Goal: Task Accomplishment & Management: Complete application form

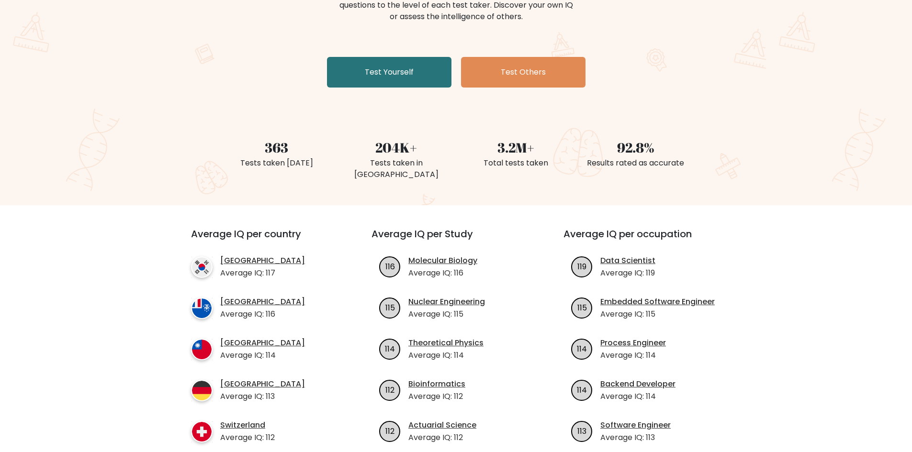
scroll to position [144, 0]
click at [377, 86] on link "Test Yourself" at bounding box center [389, 71] width 124 height 31
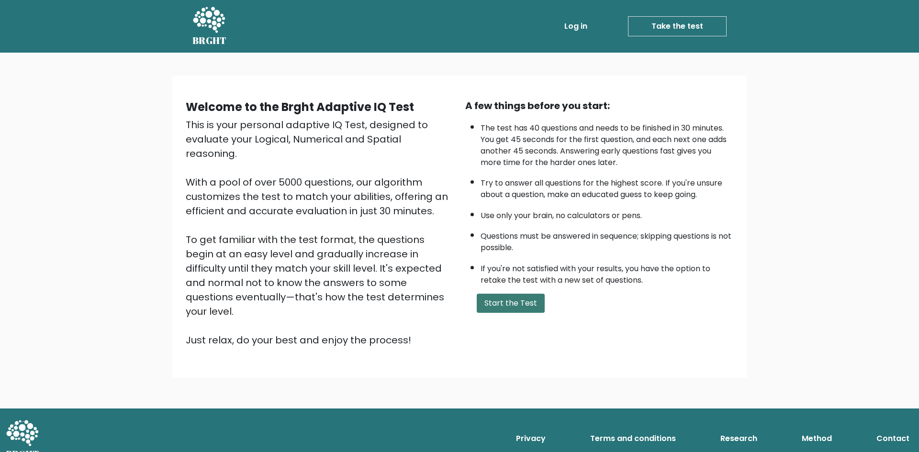
click at [494, 297] on button "Start the Test" at bounding box center [511, 303] width 68 height 19
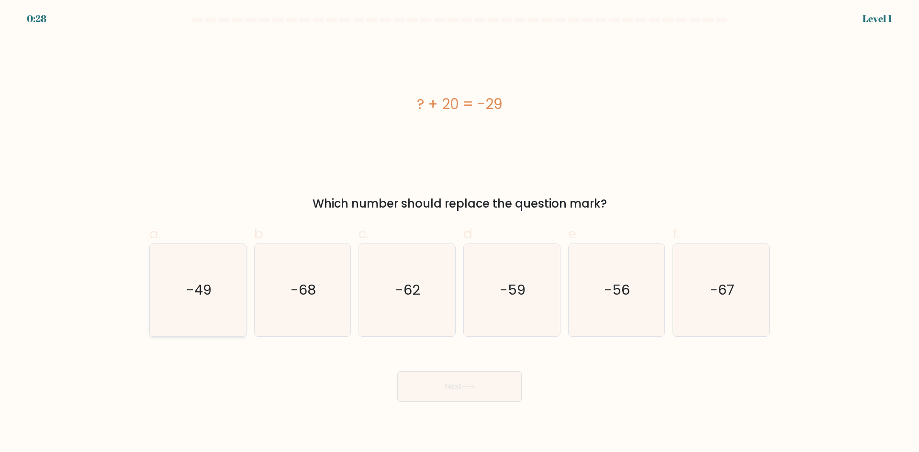
click at [211, 277] on icon "-49" at bounding box center [198, 290] width 92 height 92
click at [459, 233] on input "a. -49" at bounding box center [459, 229] width 0 height 6
radio input "true"
click at [482, 387] on button "Next" at bounding box center [459, 386] width 124 height 31
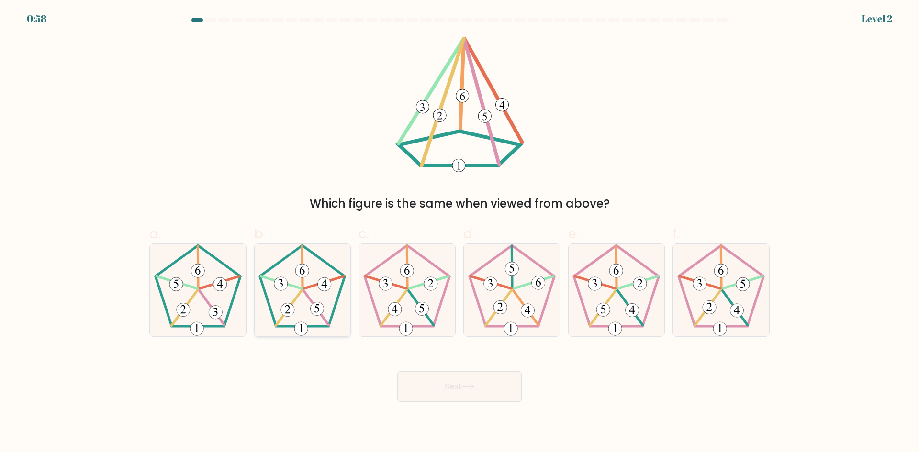
click at [299, 291] on icon at bounding box center [302, 290] width 92 height 92
click at [459, 233] on input "b." at bounding box center [459, 229] width 0 height 6
radio input "true"
click at [478, 377] on button "Next" at bounding box center [459, 386] width 124 height 31
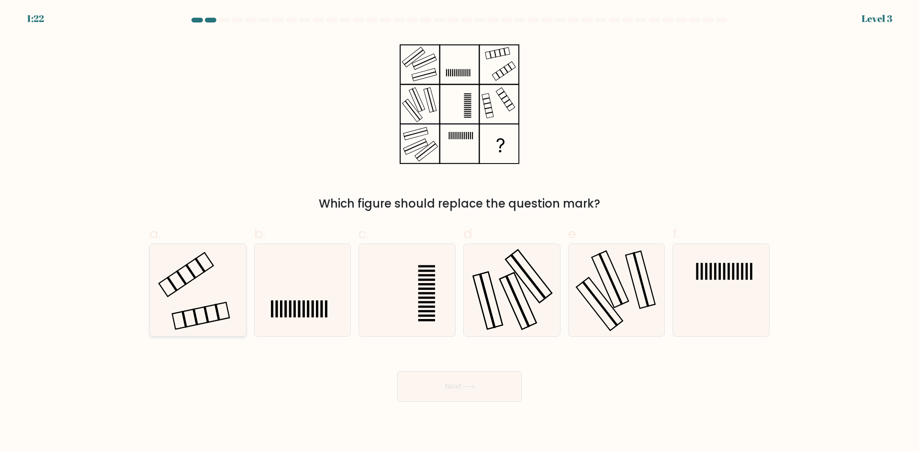
click at [220, 314] on icon at bounding box center [198, 290] width 92 height 92
click at [459, 233] on input "a." at bounding box center [459, 229] width 0 height 6
radio input "true"
click at [458, 381] on button "Next" at bounding box center [459, 386] width 124 height 31
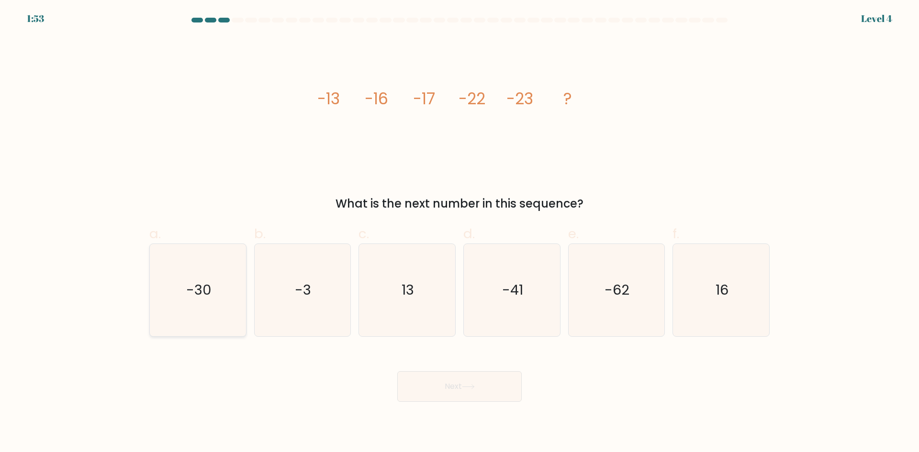
click at [218, 314] on icon "-30" at bounding box center [198, 290] width 92 height 92
click at [459, 233] on input "a. -30" at bounding box center [459, 229] width 0 height 6
radio input "true"
click at [453, 391] on button "Next" at bounding box center [459, 386] width 124 height 31
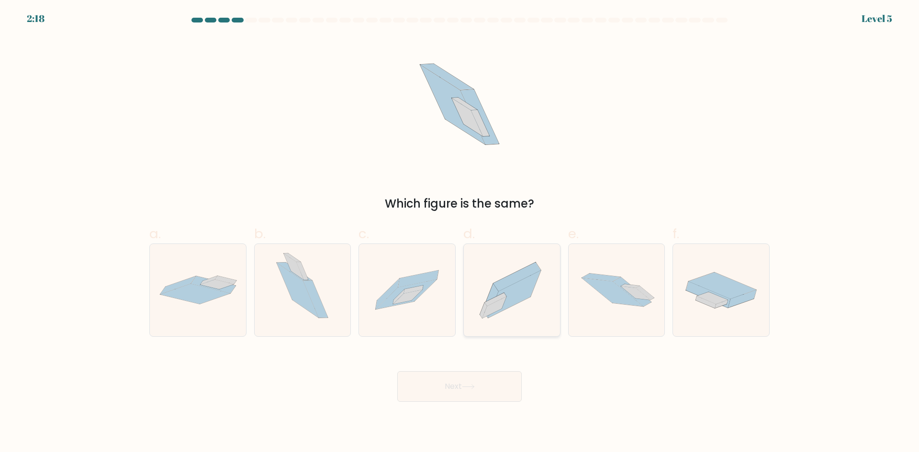
click at [524, 307] on icon at bounding box center [512, 290] width 96 height 85
click at [460, 233] on input "d." at bounding box center [459, 229] width 0 height 6
radio input "true"
drag, startPoint x: 480, startPoint y: 393, endPoint x: 480, endPoint y: 388, distance: 5.8
click at [480, 394] on button "Next" at bounding box center [459, 386] width 124 height 31
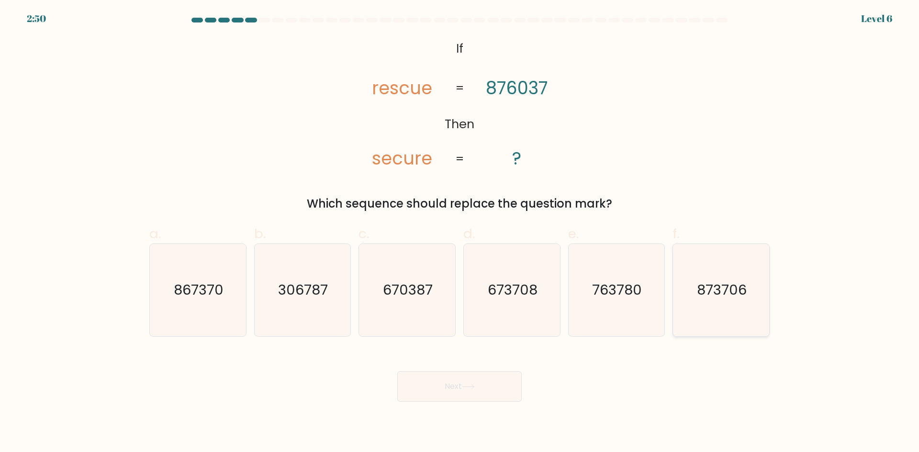
click at [710, 291] on text "873706" at bounding box center [722, 289] width 50 height 19
click at [460, 233] on input "f. 873706" at bounding box center [459, 229] width 0 height 6
radio input "true"
click at [502, 382] on button "Next" at bounding box center [459, 386] width 124 height 31
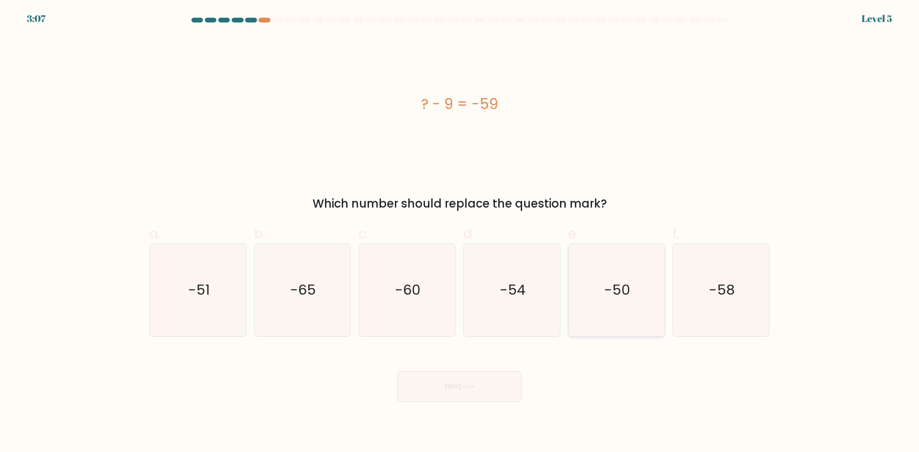
click at [634, 297] on icon "-50" at bounding box center [616, 290] width 92 height 92
click at [460, 233] on input "e. -50" at bounding box center [459, 229] width 0 height 6
radio input "true"
click at [497, 391] on button "Next" at bounding box center [459, 386] width 124 height 31
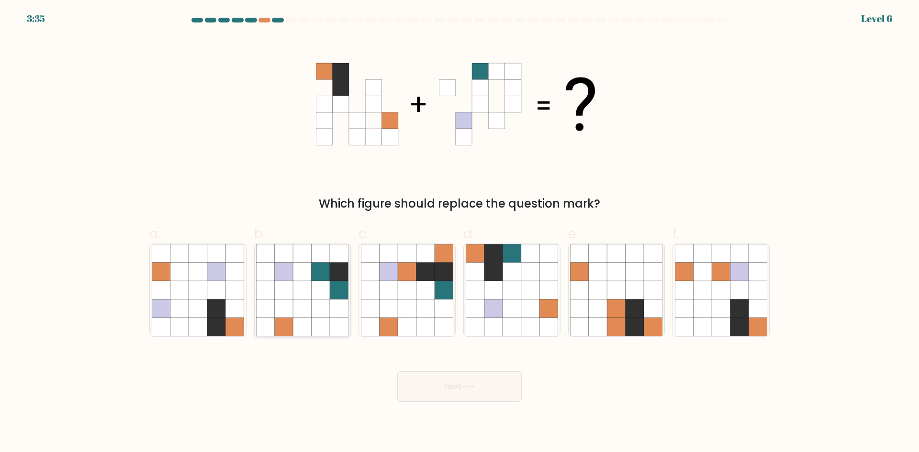
click at [345, 288] on icon at bounding box center [339, 290] width 18 height 18
click at [459, 233] on input "b." at bounding box center [459, 229] width 0 height 6
radio input "true"
click at [178, 307] on icon at bounding box center [179, 309] width 18 height 18
click at [459, 233] on input "a." at bounding box center [459, 229] width 0 height 6
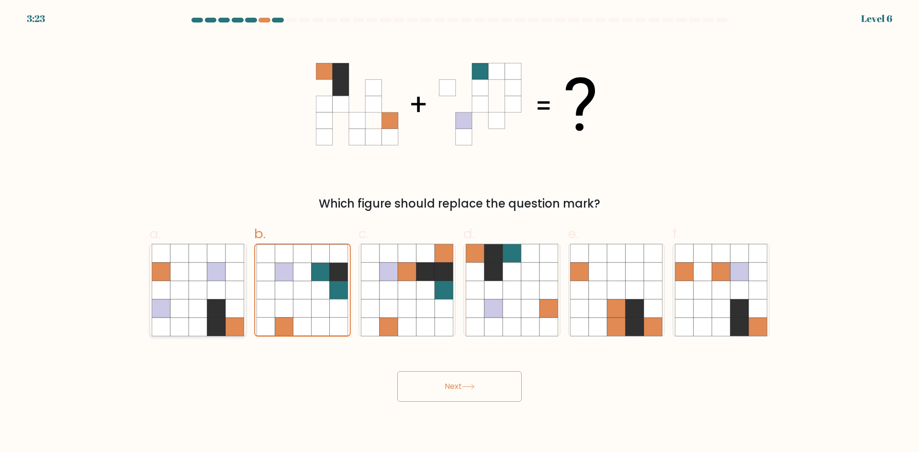
radio input "true"
click at [362, 325] on icon at bounding box center [370, 327] width 18 height 18
click at [459, 233] on input "c." at bounding box center [459, 229] width 0 height 6
radio input "true"
click at [321, 320] on icon at bounding box center [321, 327] width 18 height 18
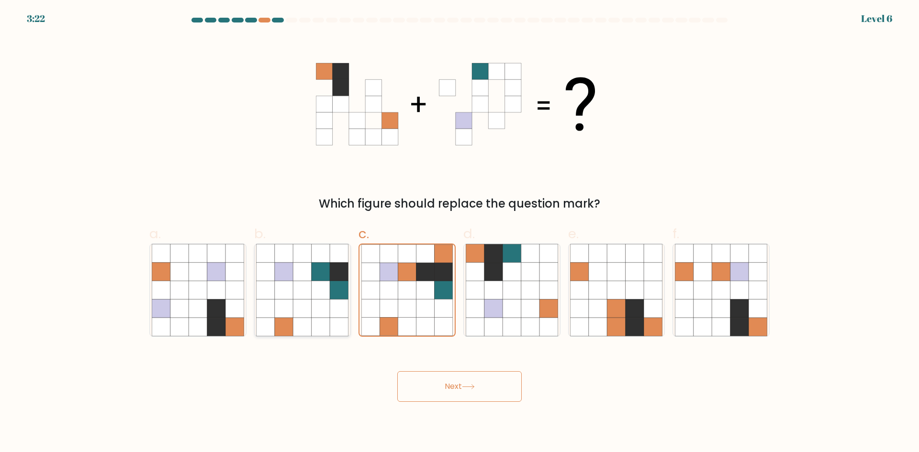
click at [459, 233] on input "b." at bounding box center [459, 229] width 0 height 6
radio input "true"
click at [451, 380] on button "Next" at bounding box center [459, 386] width 124 height 31
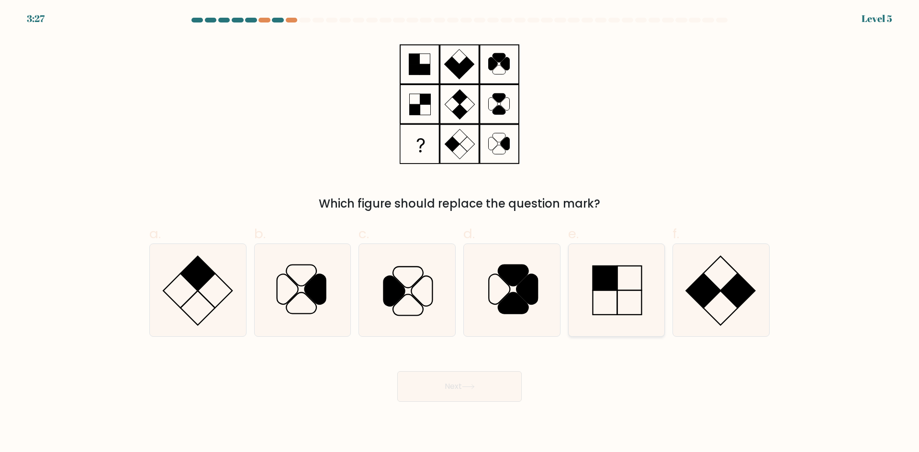
click at [608, 284] on rect at bounding box center [605, 278] width 24 height 24
click at [460, 233] on input "e." at bounding box center [459, 229] width 0 height 6
radio input "true"
click at [470, 380] on button "Next" at bounding box center [459, 386] width 124 height 31
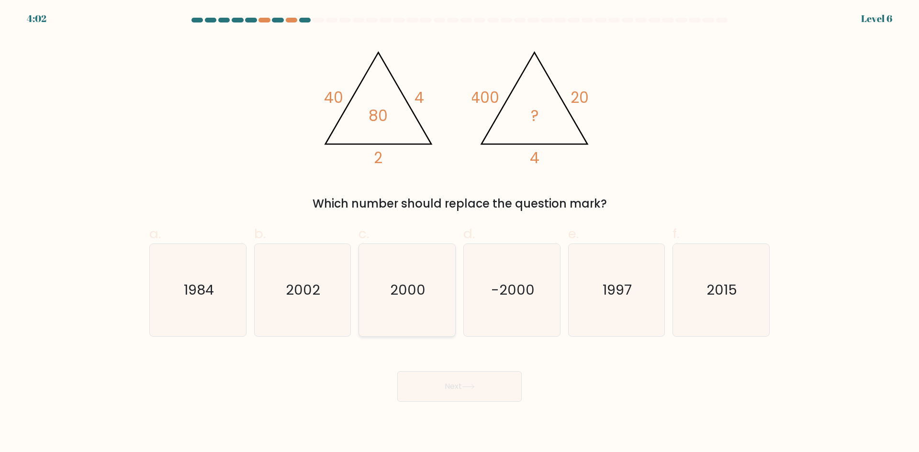
click at [418, 289] on text "2000" at bounding box center [408, 289] width 35 height 19
click at [459, 233] on input "c. 2000" at bounding box center [459, 229] width 0 height 6
radio input "true"
click at [481, 374] on button "Next" at bounding box center [459, 386] width 124 height 31
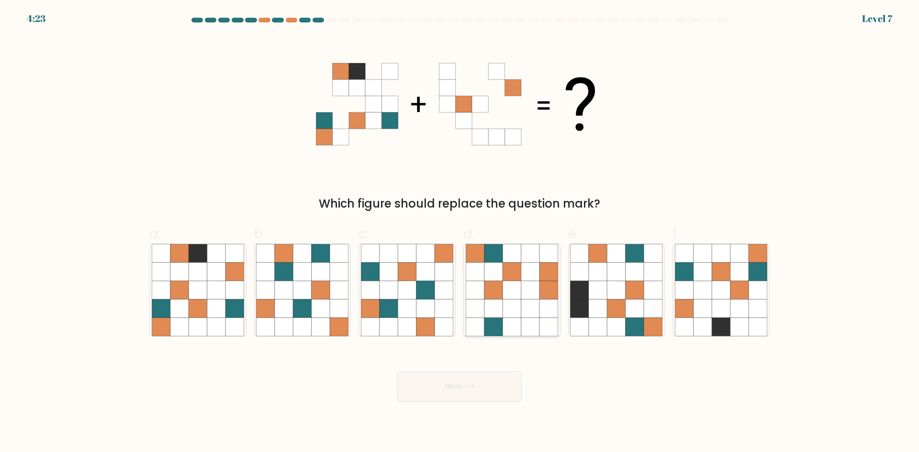
click at [498, 276] on icon at bounding box center [493, 272] width 18 height 18
click at [460, 233] on input "d." at bounding box center [459, 229] width 0 height 6
radio input "true"
click at [478, 383] on button "Next" at bounding box center [459, 386] width 124 height 31
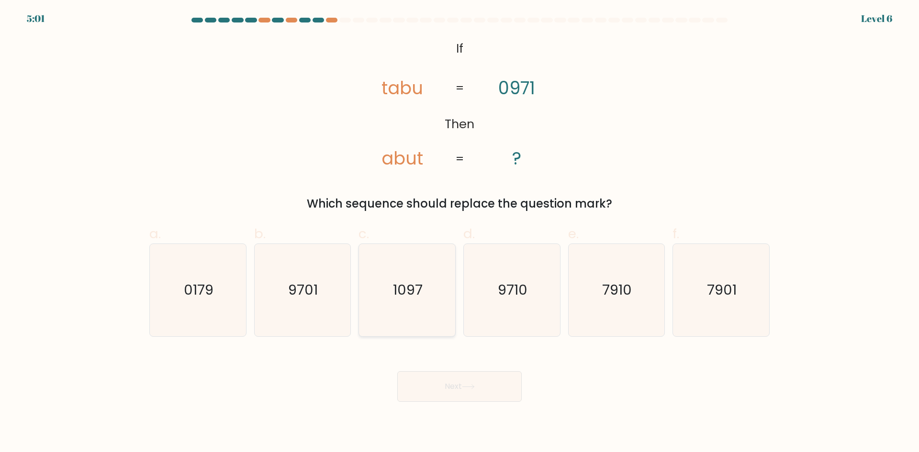
drag, startPoint x: 421, startPoint y: 289, endPoint x: 425, endPoint y: 297, distance: 9.0
click at [421, 290] on text "1097" at bounding box center [408, 289] width 30 height 19
click at [459, 233] on input "c. 1097" at bounding box center [459, 229] width 0 height 6
radio input "true"
click at [334, 314] on icon "9701" at bounding box center [302, 290] width 92 height 92
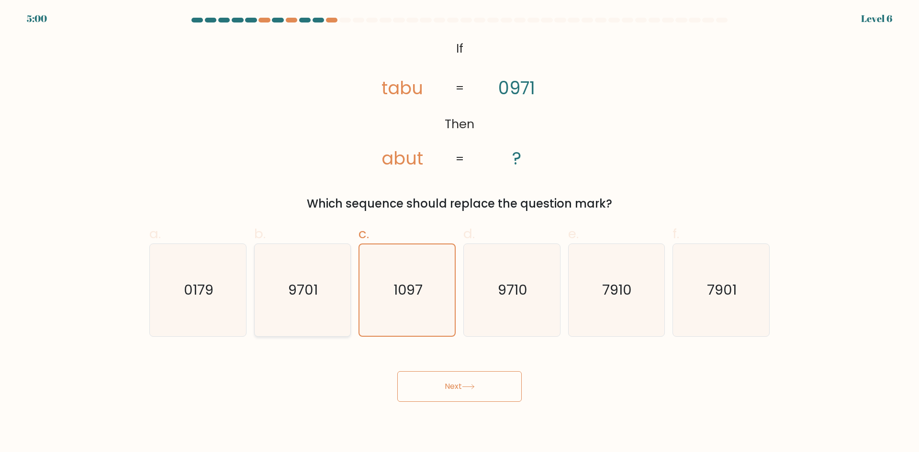
click at [459, 233] on input "b. 9701" at bounding box center [459, 229] width 0 height 6
radio input "true"
click at [415, 371] on button "Next" at bounding box center [459, 386] width 124 height 31
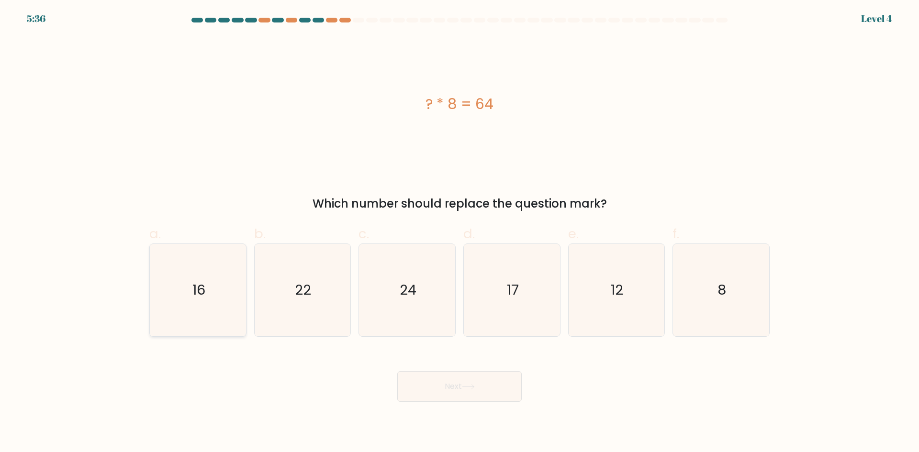
click at [213, 302] on icon "16" at bounding box center [198, 290] width 92 height 92
click at [459, 233] on input "a. 16" at bounding box center [459, 229] width 0 height 6
radio input "true"
click at [590, 297] on icon "12" at bounding box center [616, 290] width 92 height 92
click at [460, 233] on input "e. 12" at bounding box center [459, 229] width 0 height 6
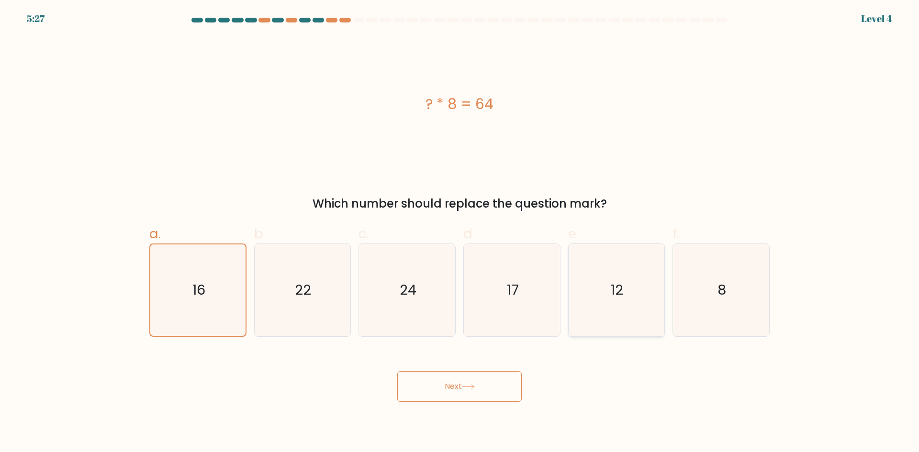
radio input "true"
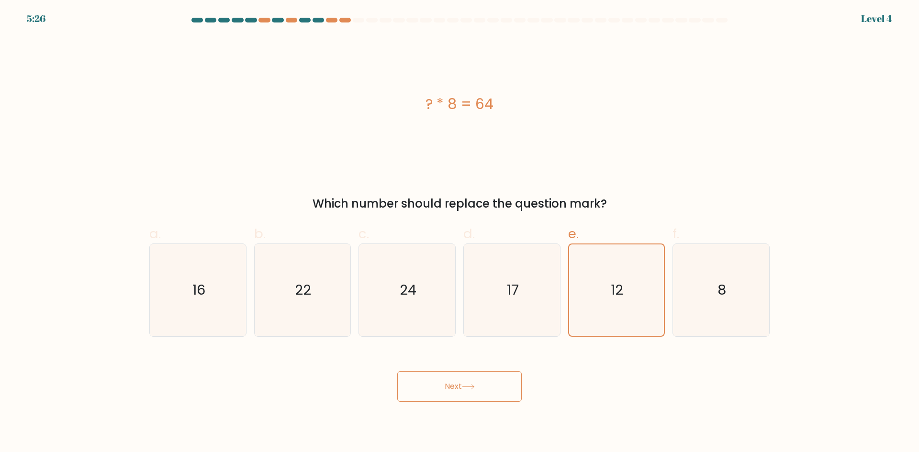
click at [470, 381] on button "Next" at bounding box center [459, 386] width 124 height 31
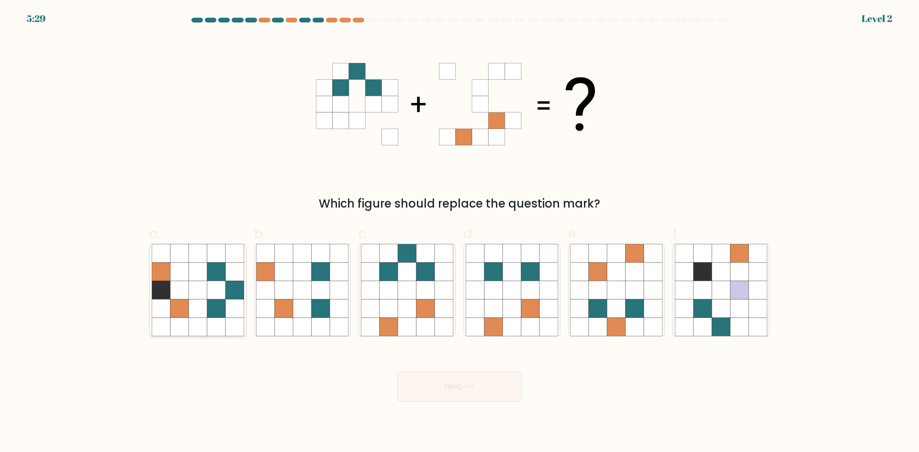
drag, startPoint x: 209, startPoint y: 308, endPoint x: 214, endPoint y: 308, distance: 5.3
click at [209, 308] on icon at bounding box center [216, 309] width 18 height 18
click at [459, 233] on input "a." at bounding box center [459, 229] width 0 height 6
radio input "true"
click at [471, 395] on button "Next" at bounding box center [459, 386] width 124 height 31
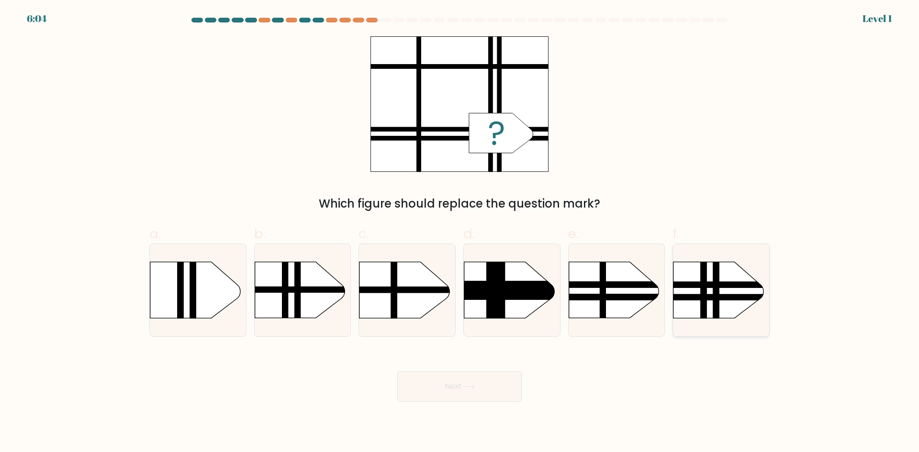
click at [696, 294] on rect at bounding box center [660, 297] width 251 height 6
click at [460, 233] on input "f." at bounding box center [459, 229] width 0 height 6
radio input "true"
click at [490, 379] on button "Next" at bounding box center [459, 386] width 124 height 31
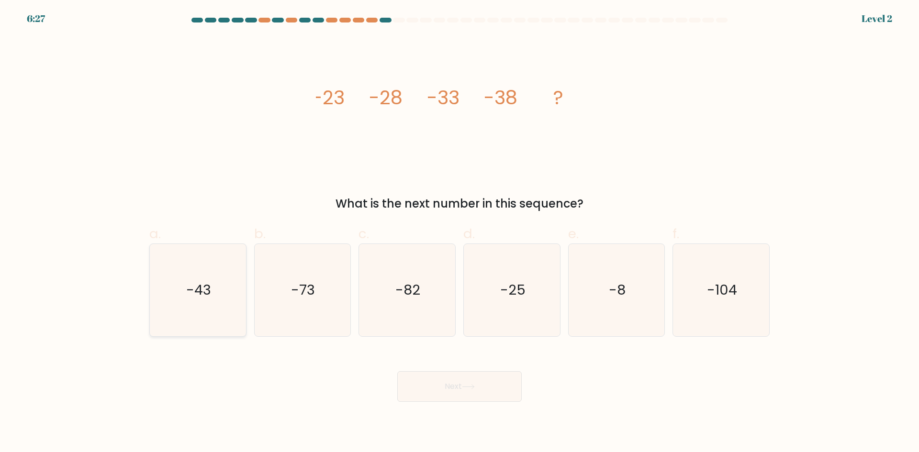
click at [220, 296] on icon "-43" at bounding box center [198, 290] width 92 height 92
click at [459, 233] on input "a. -43" at bounding box center [459, 229] width 0 height 6
radio input "true"
click at [461, 385] on button "Next" at bounding box center [459, 386] width 124 height 31
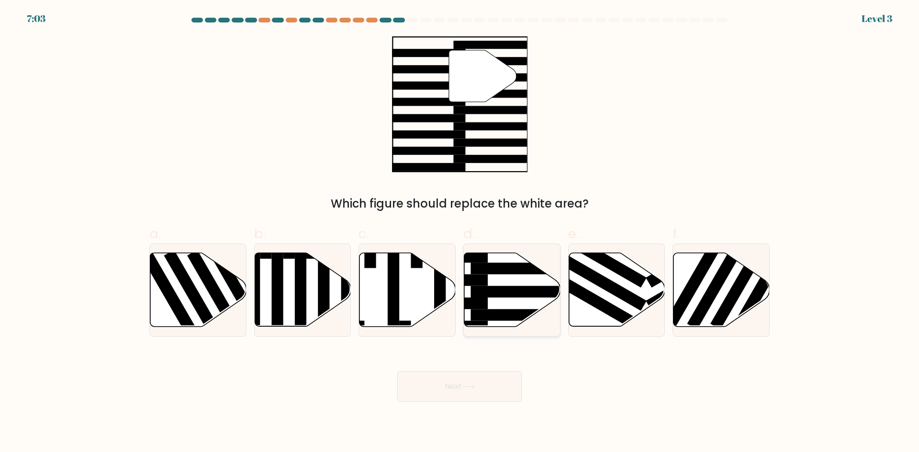
click at [503, 300] on icon at bounding box center [512, 290] width 96 height 74
click at [460, 233] on input "d." at bounding box center [459, 229] width 0 height 6
radio input "true"
click at [479, 384] on button "Next" at bounding box center [459, 386] width 124 height 31
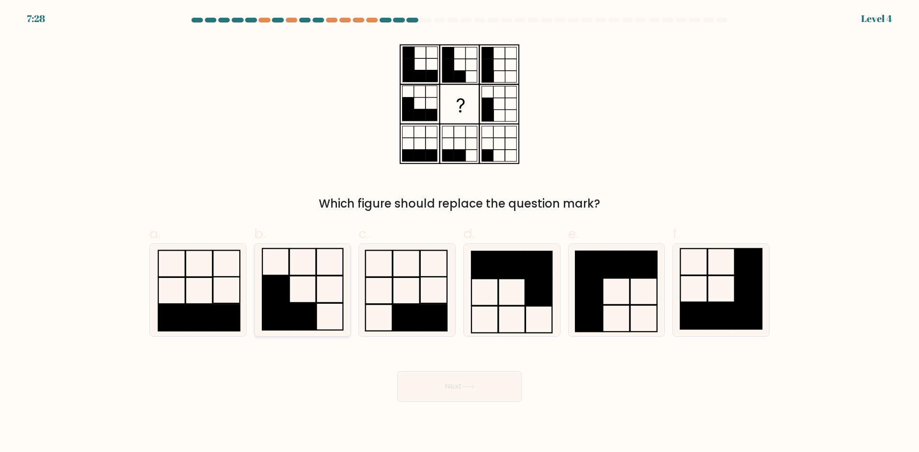
click at [314, 290] on icon at bounding box center [302, 290] width 92 height 92
click at [459, 233] on input "b." at bounding box center [459, 229] width 0 height 6
radio input "true"
click at [447, 384] on button "Next" at bounding box center [459, 386] width 124 height 31
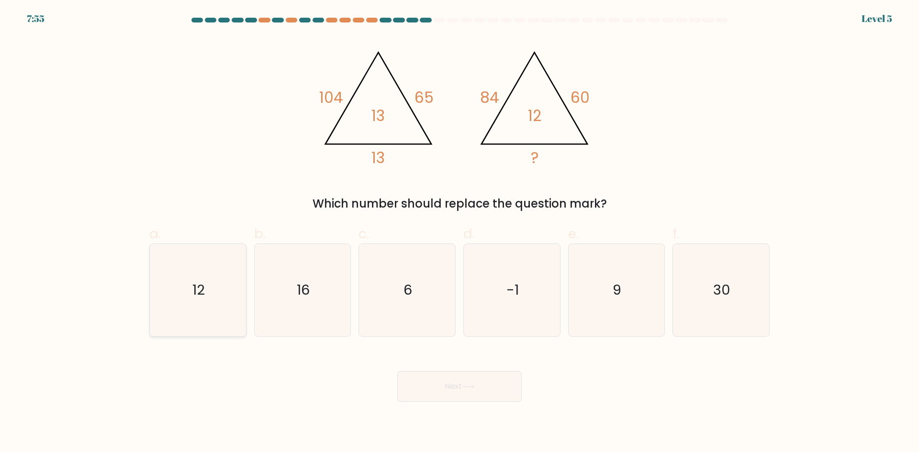
click at [231, 300] on icon "12" at bounding box center [198, 290] width 92 height 92
click at [459, 233] on input "a. 12" at bounding box center [459, 229] width 0 height 6
radio input "true"
click at [656, 306] on icon "9" at bounding box center [616, 290] width 92 height 92
click at [460, 233] on input "e. 9" at bounding box center [459, 229] width 0 height 6
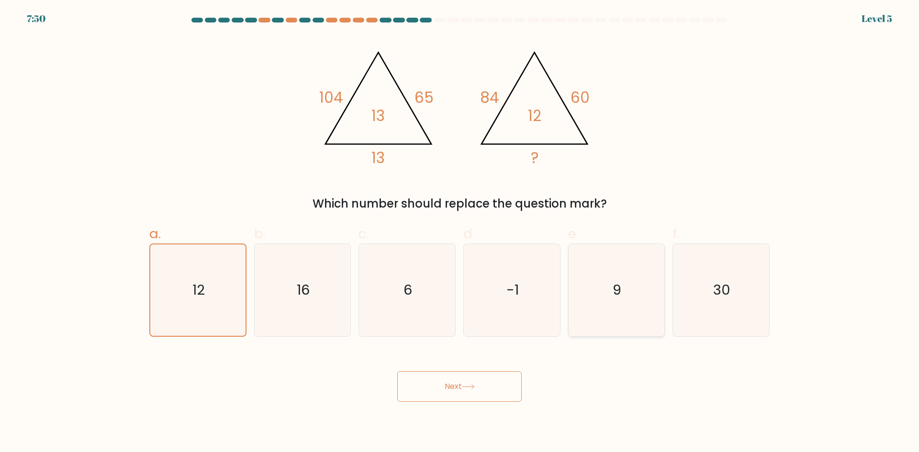
radio input "true"
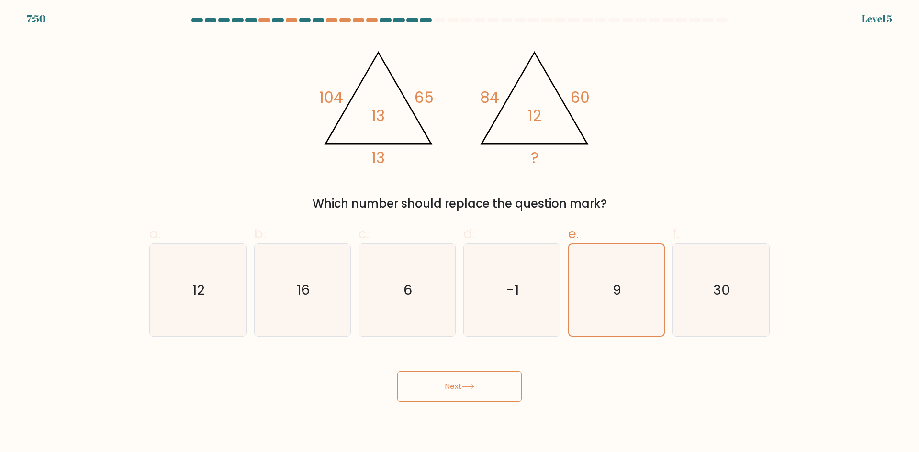
click at [504, 382] on button "Next" at bounding box center [459, 386] width 124 height 31
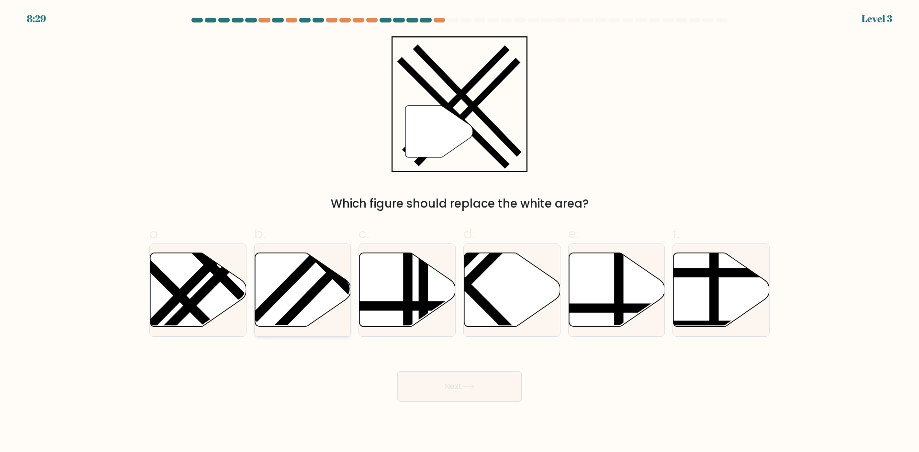
click at [330, 290] on icon at bounding box center [303, 290] width 96 height 74
click at [459, 233] on input "b." at bounding box center [459, 229] width 0 height 6
radio input "true"
click at [490, 383] on button "Next" at bounding box center [459, 386] width 124 height 31
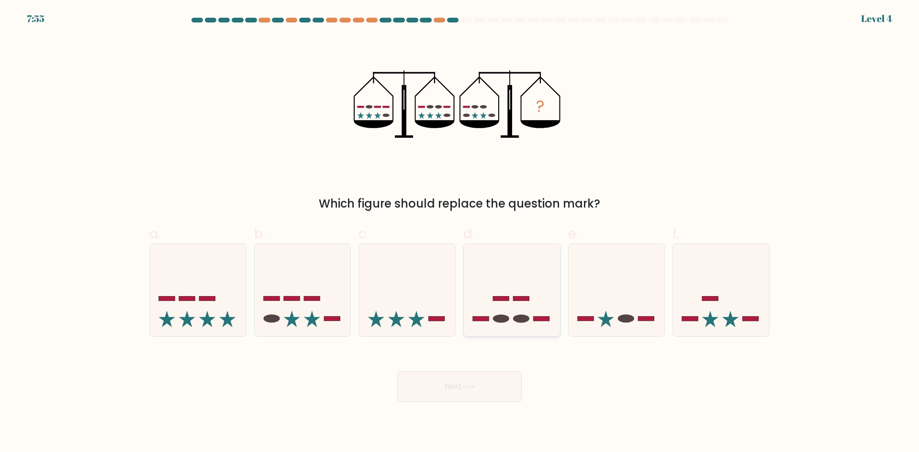
click at [493, 304] on icon at bounding box center [512, 289] width 96 height 79
click at [460, 233] on input "d." at bounding box center [459, 229] width 0 height 6
radio input "true"
click at [497, 381] on button "Next" at bounding box center [459, 386] width 124 height 31
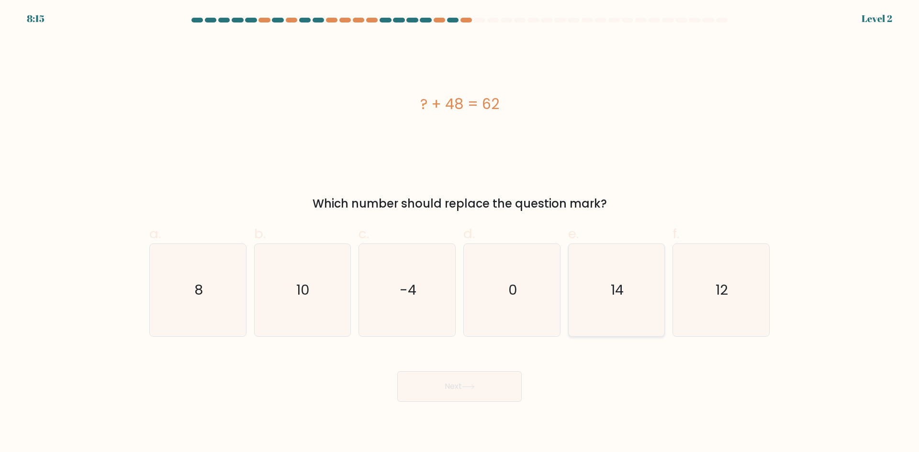
click at [605, 316] on icon "14" at bounding box center [616, 290] width 92 height 92
click at [460, 233] on input "e. 14" at bounding box center [459, 229] width 0 height 6
radio input "true"
click at [492, 405] on body "8:15 Level 2 a." at bounding box center [459, 226] width 919 height 452
click at [495, 393] on button "Next" at bounding box center [459, 386] width 124 height 31
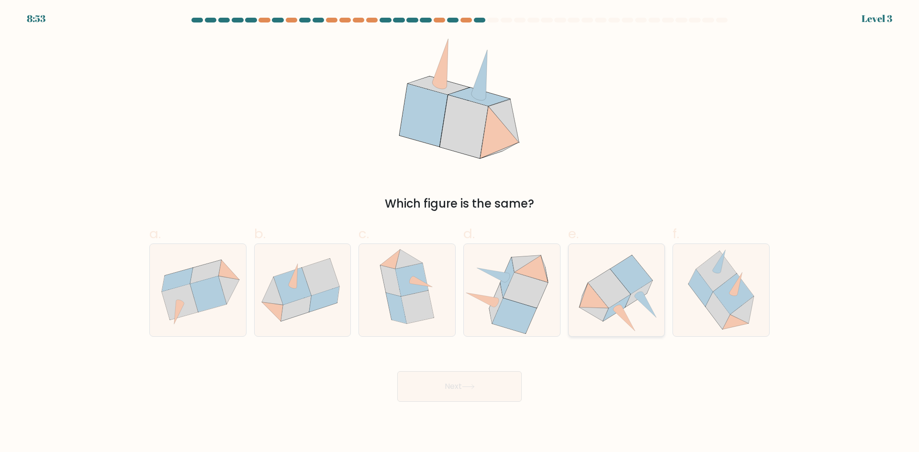
click at [639, 289] on icon at bounding box center [631, 275] width 42 height 39
click at [460, 233] on input "e." at bounding box center [459, 229] width 0 height 6
radio input "true"
click at [520, 319] on icon at bounding box center [515, 316] width 44 height 35
click at [460, 233] on input "d." at bounding box center [459, 229] width 0 height 6
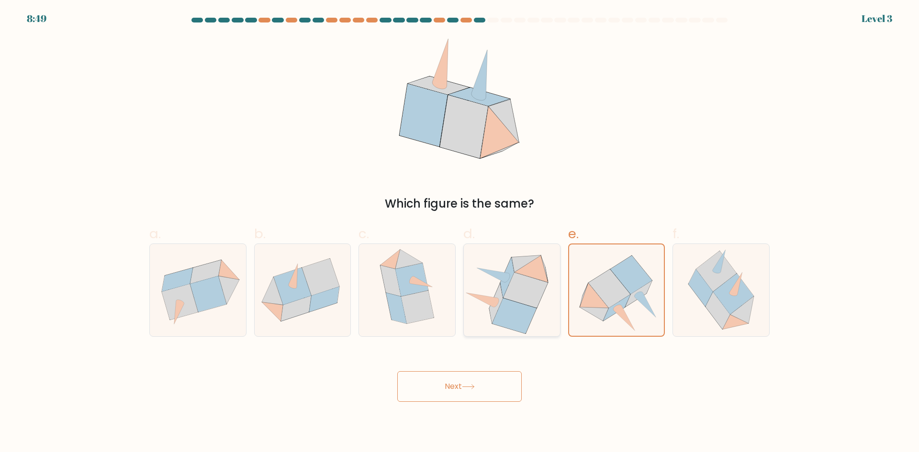
radio input "true"
click at [483, 384] on button "Next" at bounding box center [459, 386] width 124 height 31
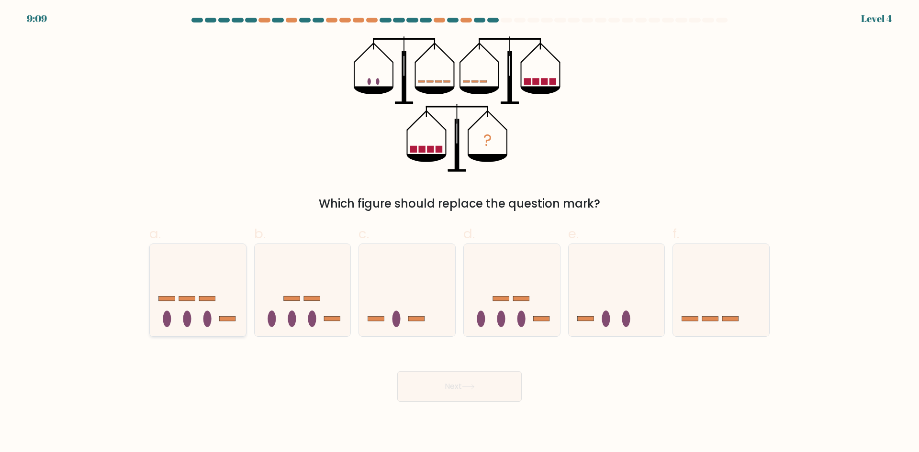
click at [211, 324] on ellipse at bounding box center [207, 319] width 8 height 16
click at [459, 233] on input "a." at bounding box center [459, 229] width 0 height 6
radio input "true"
click at [465, 398] on button "Next" at bounding box center [459, 386] width 124 height 31
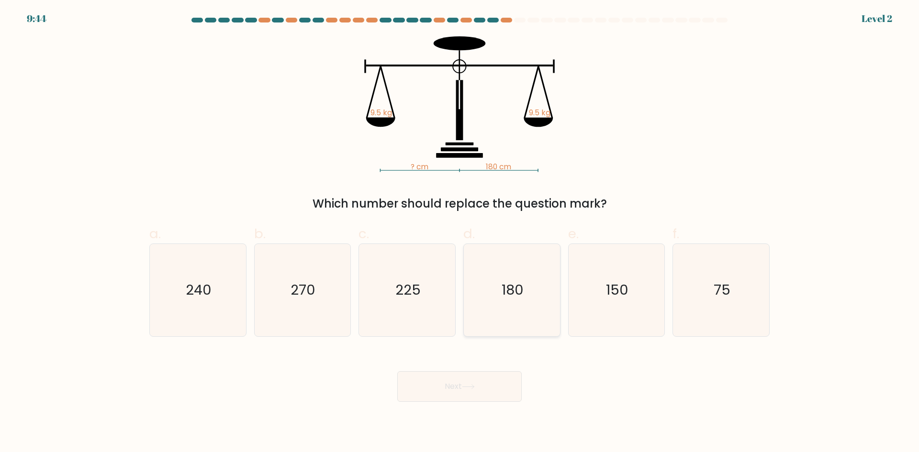
click at [487, 306] on icon "180" at bounding box center [512, 290] width 92 height 92
click at [460, 233] on input "d. 180" at bounding box center [459, 229] width 0 height 6
radio input "true"
click at [466, 391] on button "Next" at bounding box center [459, 386] width 124 height 31
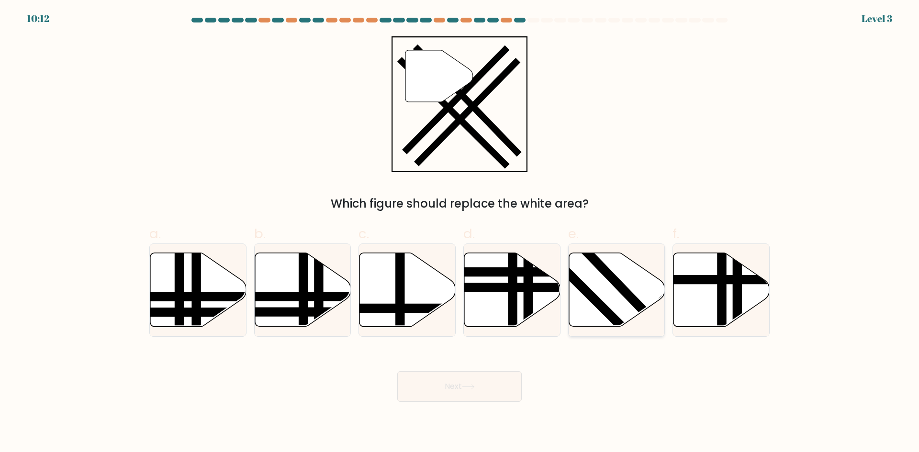
click at [592, 299] on line at bounding box center [636, 342] width 153 height 153
click at [460, 233] on input "e." at bounding box center [459, 229] width 0 height 6
radio input "true"
click at [484, 385] on button "Next" at bounding box center [459, 386] width 124 height 31
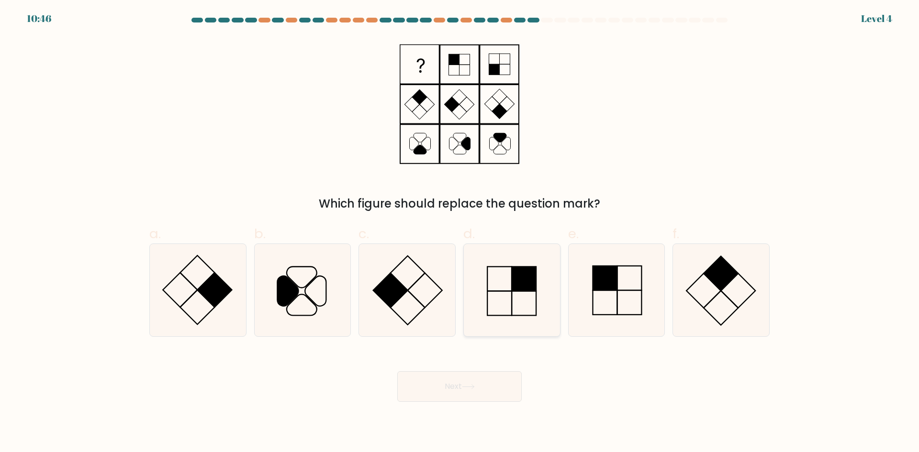
click at [522, 304] on icon at bounding box center [512, 290] width 92 height 92
click at [460, 233] on input "d." at bounding box center [459, 229] width 0 height 6
radio input "true"
click at [484, 373] on button "Next" at bounding box center [459, 386] width 124 height 31
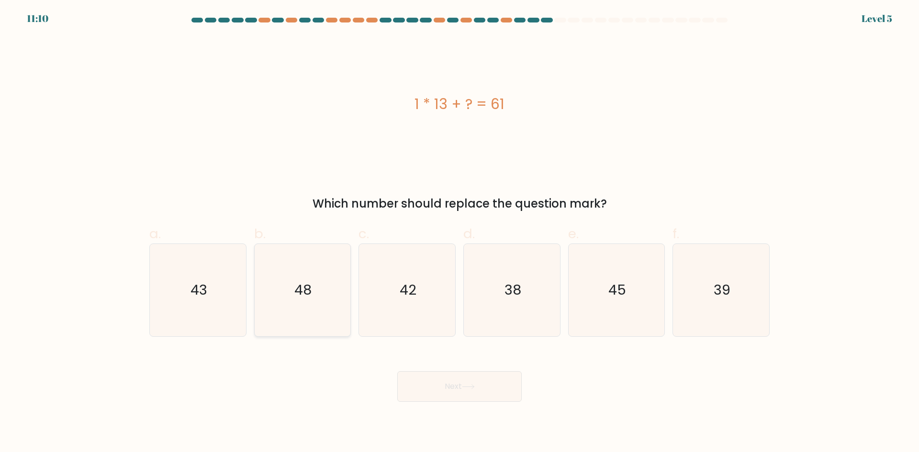
click at [302, 299] on text "48" at bounding box center [303, 289] width 17 height 19
click at [459, 233] on input "b. 48" at bounding box center [459, 229] width 0 height 6
radio input "true"
click at [441, 385] on button "Next" at bounding box center [459, 386] width 124 height 31
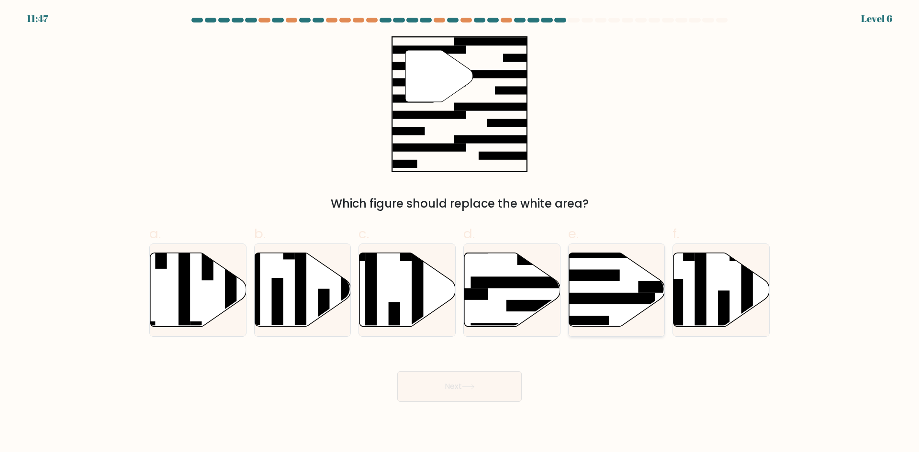
click at [586, 295] on rect at bounding box center [603, 298] width 104 height 11
click at [460, 233] on input "e." at bounding box center [459, 229] width 0 height 6
radio input "true"
click at [496, 397] on button "Next" at bounding box center [459, 386] width 124 height 31
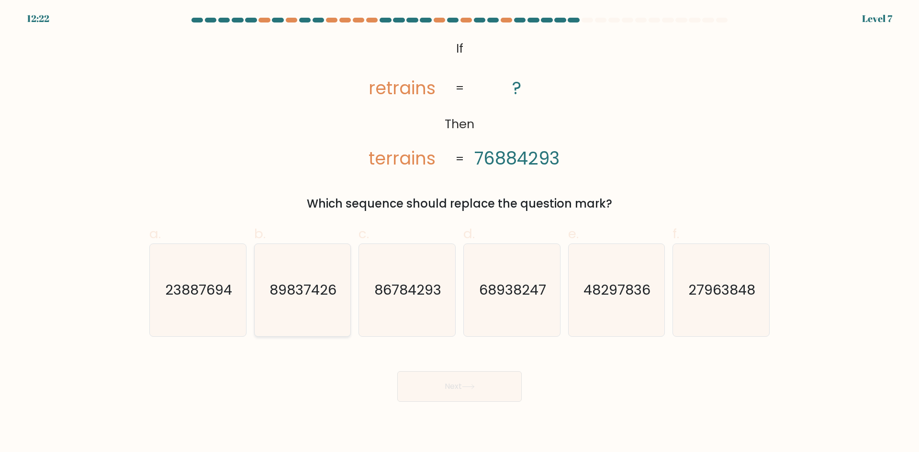
click at [302, 299] on text "89837426" at bounding box center [303, 289] width 67 height 19
click at [459, 233] on input "b. 89837426" at bounding box center [459, 229] width 0 height 6
radio input "true"
click at [455, 381] on button "Next" at bounding box center [459, 386] width 124 height 31
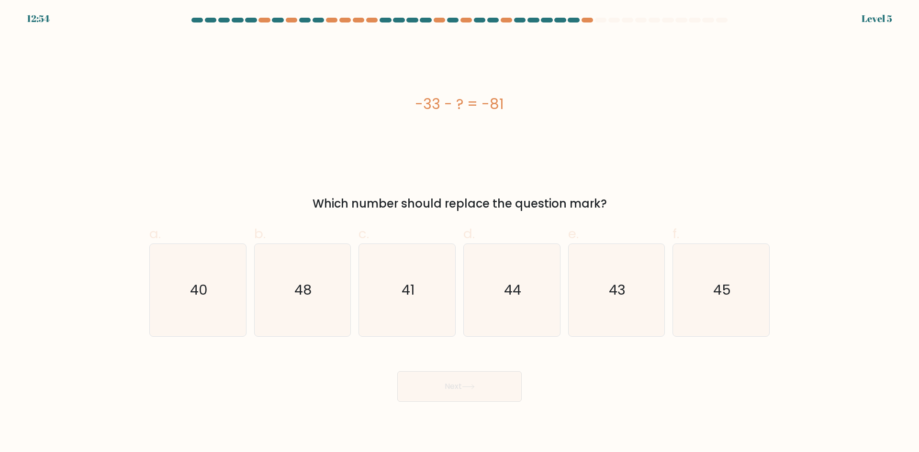
drag, startPoint x: 408, startPoint y: 103, endPoint x: 565, endPoint y: 109, distance: 156.6
click at [565, 109] on div "-33 - ? = -81" at bounding box center [459, 104] width 620 height 22
copy div "-33 - ? = -81"
click at [300, 273] on icon "48" at bounding box center [302, 290] width 92 height 92
click at [459, 233] on input "b. 48" at bounding box center [459, 229] width 0 height 6
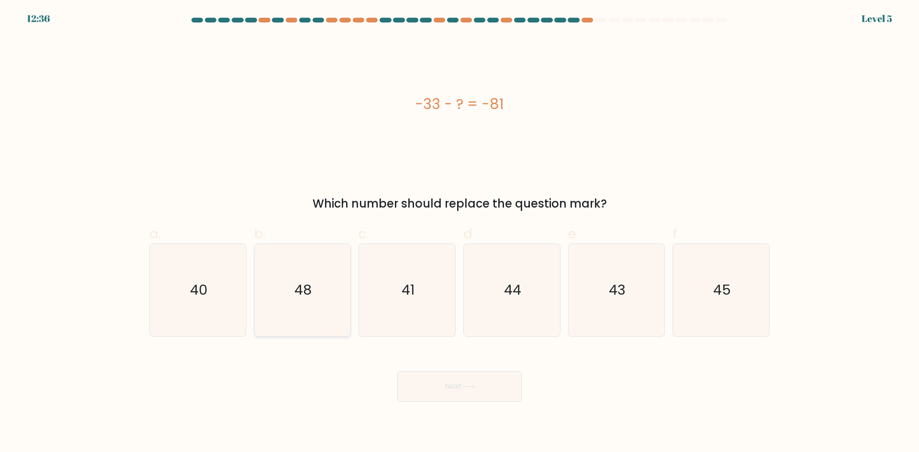
radio input "true"
click at [458, 391] on button "Next" at bounding box center [459, 386] width 124 height 31
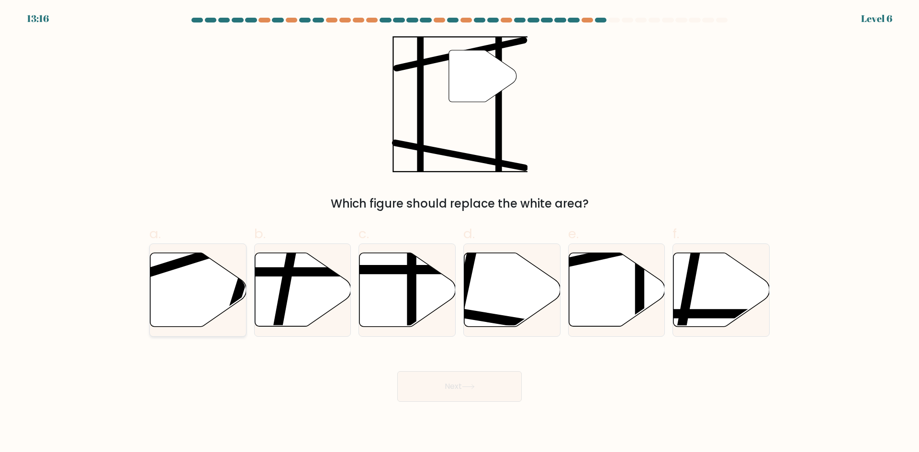
click at [233, 278] on icon at bounding box center [198, 290] width 96 height 74
click at [459, 233] on input "a." at bounding box center [459, 229] width 0 height 6
radio input "true"
click at [647, 287] on icon at bounding box center [617, 290] width 96 height 74
click at [460, 233] on input "e." at bounding box center [459, 229] width 0 height 6
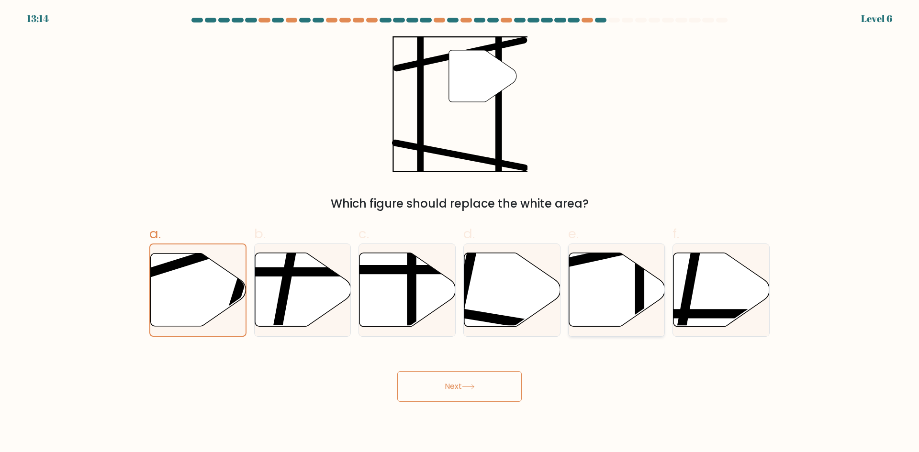
radio input "true"
click at [487, 392] on button "Next" at bounding box center [459, 386] width 124 height 31
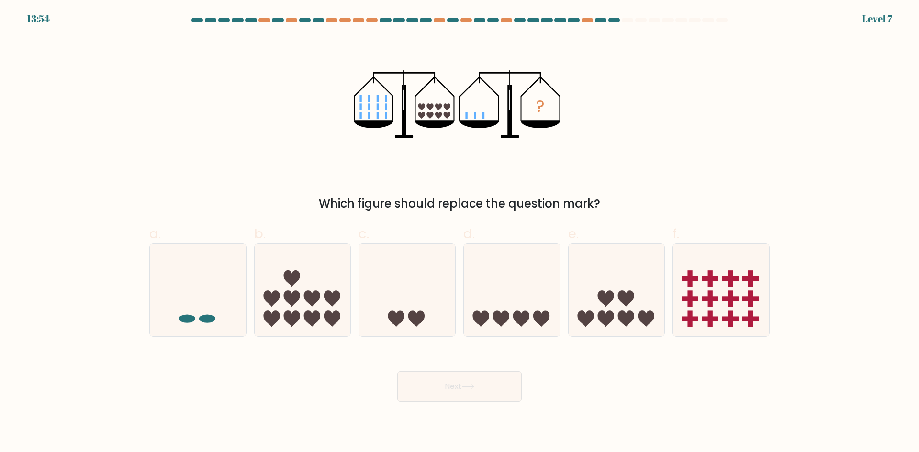
drag, startPoint x: 303, startPoint y: 81, endPoint x: 621, endPoint y: 196, distance: 337.9
click at [621, 196] on div "? Which figure should replace the question mark?" at bounding box center [460, 124] width 632 height 176
drag, startPoint x: 633, startPoint y: 190, endPoint x: 631, endPoint y: 181, distance: 8.3
click at [633, 189] on div "? Which figure should replace the question mark?" at bounding box center [460, 124] width 632 height 176
click at [544, 157] on icon "?" at bounding box center [460, 104] width 212 height 136
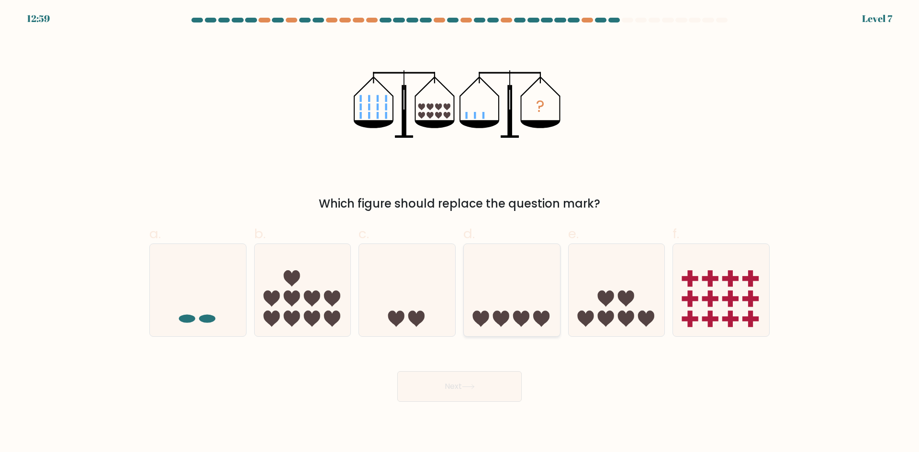
click at [547, 308] on icon at bounding box center [512, 289] width 96 height 79
click at [460, 233] on input "d." at bounding box center [459, 229] width 0 height 6
radio input "true"
click at [514, 377] on button "Next" at bounding box center [459, 386] width 124 height 31
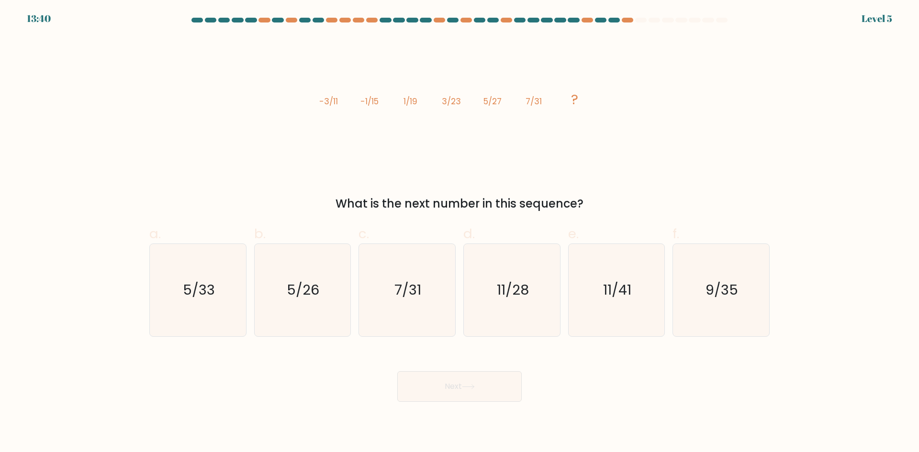
drag, startPoint x: 291, startPoint y: 108, endPoint x: 605, endPoint y: 208, distance: 330.6
click at [605, 208] on div "image/svg+xml -3/11 -1/15 1/19 3/23 5/27 7/31 ? What is the next number in this…" at bounding box center [460, 124] width 632 height 176
copy div "-3/11 -1/15 1/19 3/23 5/27 7/31 ? What is the next number in this sequence?"
click at [711, 301] on icon "9/35" at bounding box center [721, 290] width 92 height 92
click at [460, 233] on input "f. 9/35" at bounding box center [459, 229] width 0 height 6
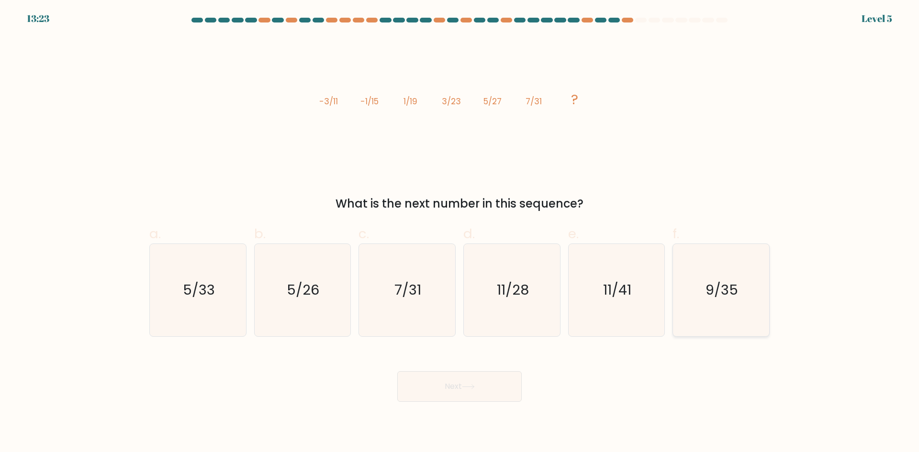
radio input "true"
click at [491, 380] on button "Next" at bounding box center [459, 386] width 124 height 31
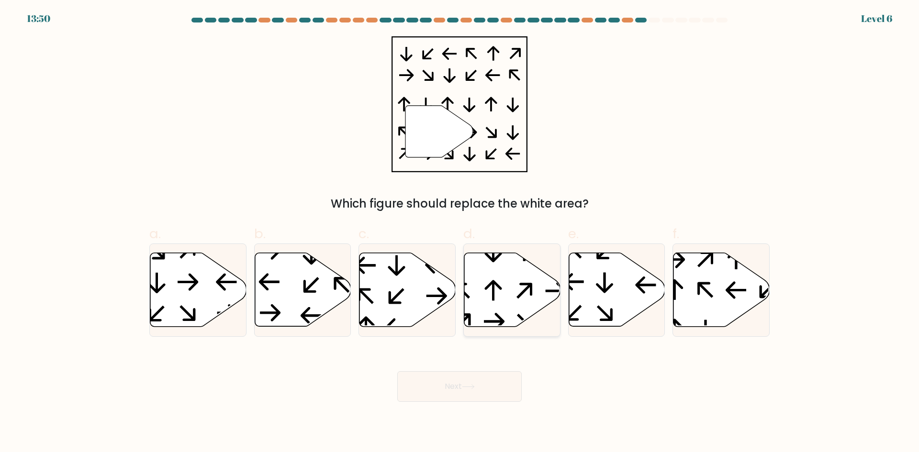
click at [504, 276] on icon at bounding box center [512, 290] width 96 height 74
click at [460, 233] on input "d." at bounding box center [459, 229] width 0 height 6
radio input "true"
click at [471, 377] on button "Next" at bounding box center [459, 386] width 124 height 31
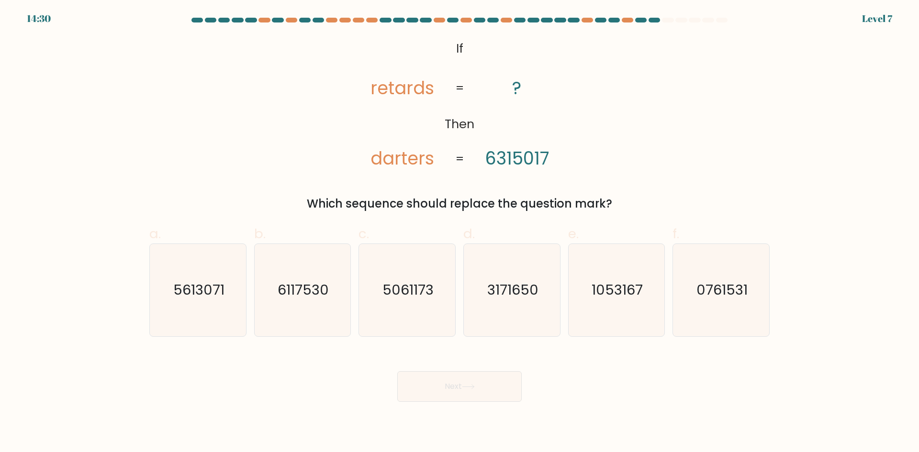
drag, startPoint x: 362, startPoint y: 46, endPoint x: 665, endPoint y: 201, distance: 339.5
click at [665, 201] on div "@import url('https://fonts.googleapis.com/css?family=Abril+Fatface:400,100,100i…" at bounding box center [460, 124] width 632 height 176
copy div "retards darters ? 6315017 = = Which sequence should replace the question mark?"
click at [443, 217] on div "a. 5613071 b. 6117530 c. 5061173 d." at bounding box center [460, 276] width 628 height 121
click at [516, 312] on icon "3171650" at bounding box center [512, 290] width 92 height 92
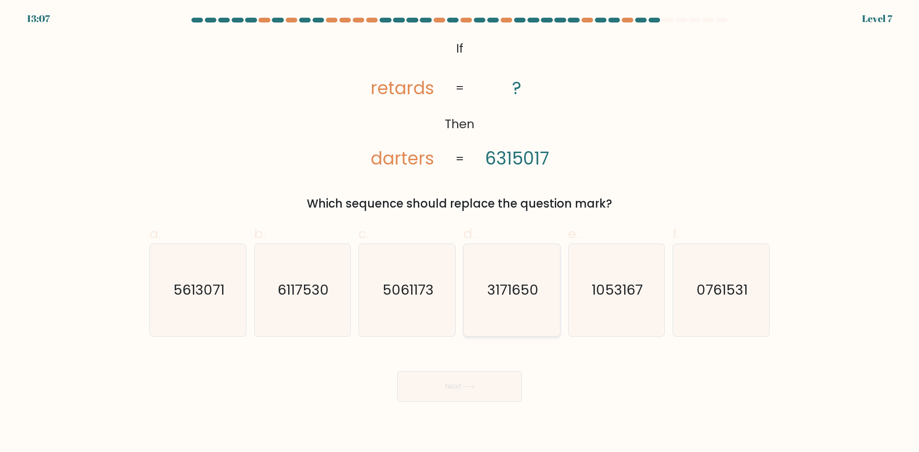
click at [460, 233] on input "d. 3171650" at bounding box center [459, 229] width 0 height 6
radio input "true"
click at [486, 386] on button "Next" at bounding box center [459, 386] width 124 height 31
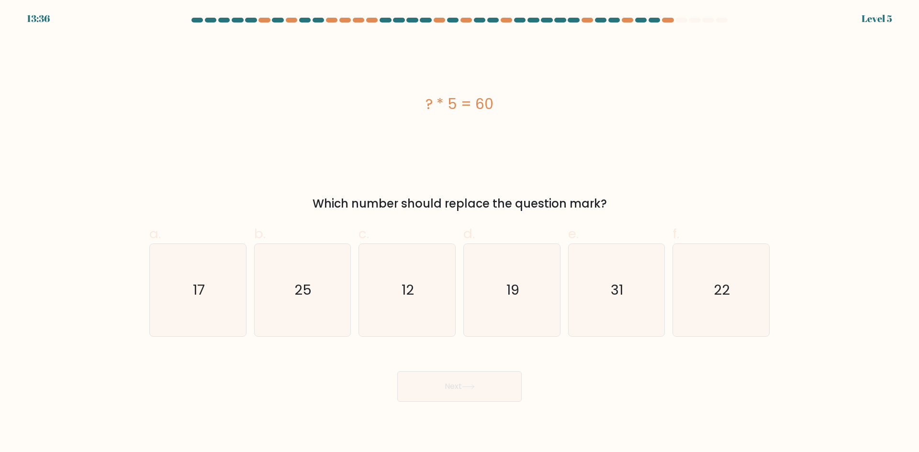
drag, startPoint x: 403, startPoint y: 99, endPoint x: 504, endPoint y: 99, distance: 101.0
click at [500, 115] on div "? * 5 = 60" at bounding box center [459, 104] width 620 height 136
copy div "? * 5 = 60"
click at [382, 308] on icon "12" at bounding box center [407, 290] width 92 height 92
click at [459, 233] on input "c. 12" at bounding box center [459, 229] width 0 height 6
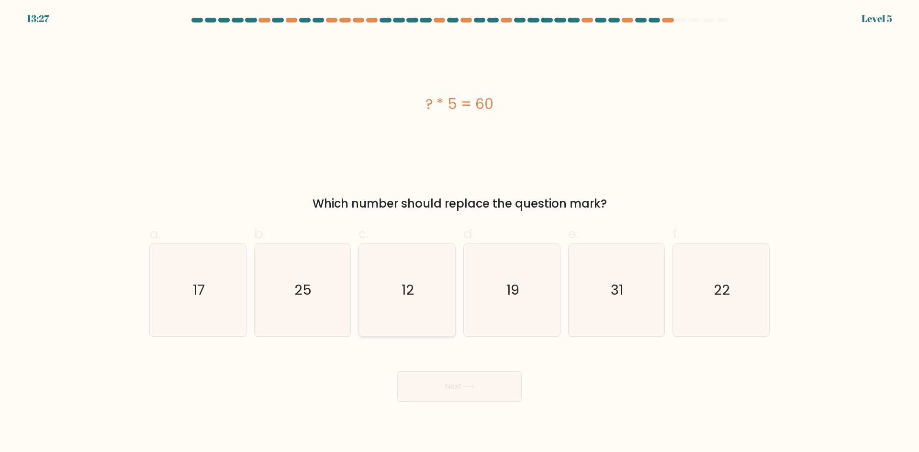
radio input "true"
click at [451, 376] on button "Next" at bounding box center [459, 386] width 124 height 31
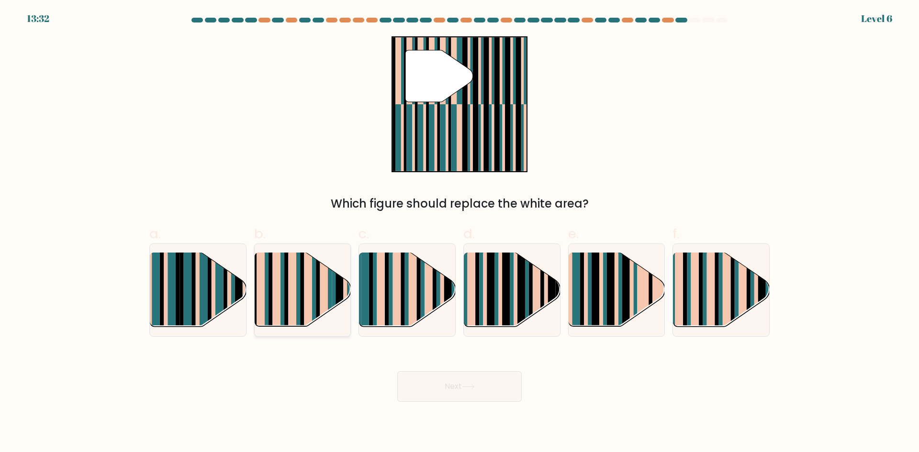
click at [294, 286] on rect at bounding box center [292, 282] width 8 height 95
click at [459, 233] on input "b." at bounding box center [459, 229] width 0 height 6
radio input "true"
click at [468, 384] on icon at bounding box center [468, 386] width 13 height 5
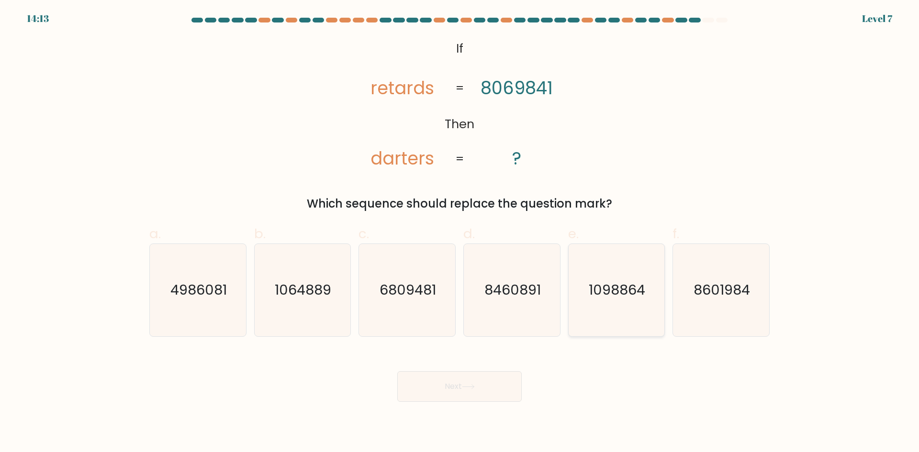
click at [605, 280] on icon "1098864" at bounding box center [616, 290] width 92 height 92
click at [460, 233] on input "e. 1098864" at bounding box center [459, 229] width 0 height 6
radio input "true"
click at [488, 383] on button "Next" at bounding box center [459, 386] width 124 height 31
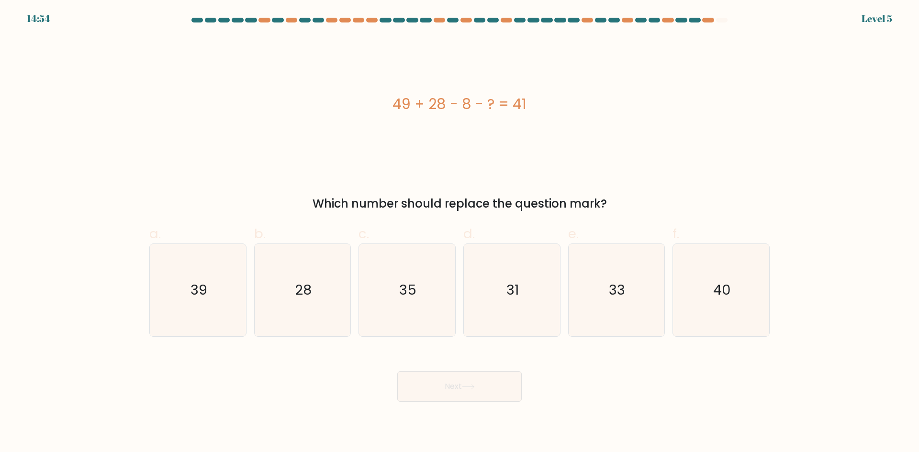
drag, startPoint x: 349, startPoint y: 85, endPoint x: 560, endPoint y: 43, distance: 214.7
click at [637, 190] on div "49 + 28 - 8 - ? = 41 Which number should replace the question mark?" at bounding box center [460, 124] width 632 height 176
copy div "49 + 28 - 8 - ? = 41 Which number should replace the question mark?"
click at [325, 321] on icon "28" at bounding box center [302, 290] width 92 height 92
click at [459, 233] on input "b. 28" at bounding box center [459, 229] width 0 height 6
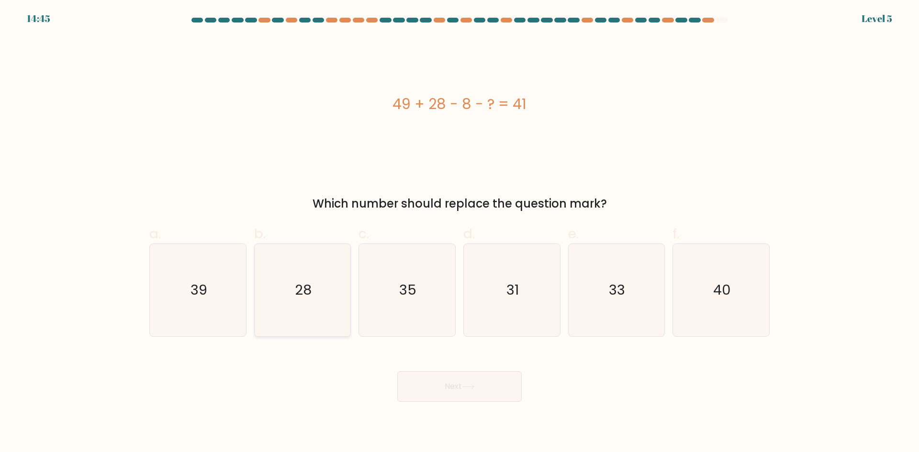
radio input "true"
click at [409, 377] on button "Next" at bounding box center [459, 386] width 124 height 31
click at [419, 388] on button "Next" at bounding box center [459, 386] width 124 height 31
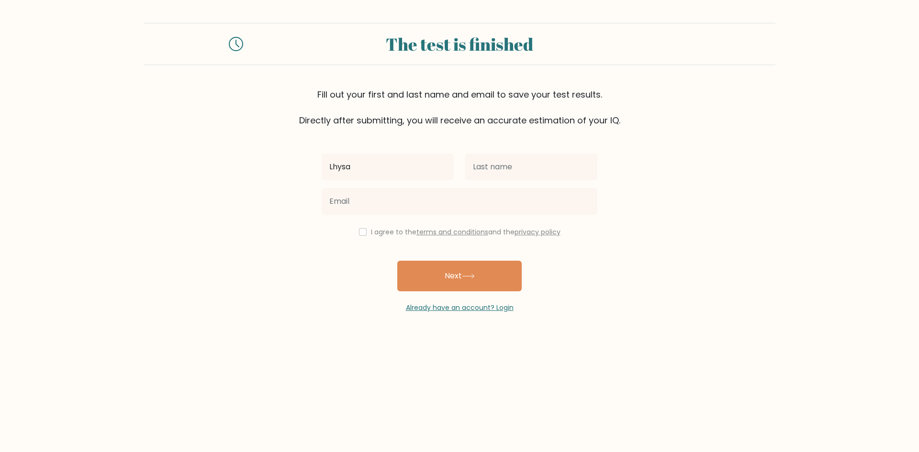
type input "Lhysa"
type input "Suan"
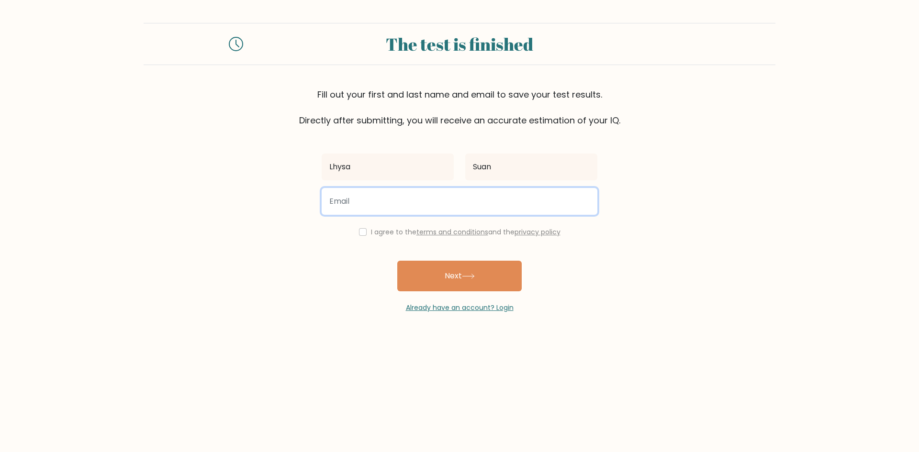
type input "S"
type input "suanlhysa@gmail.com"
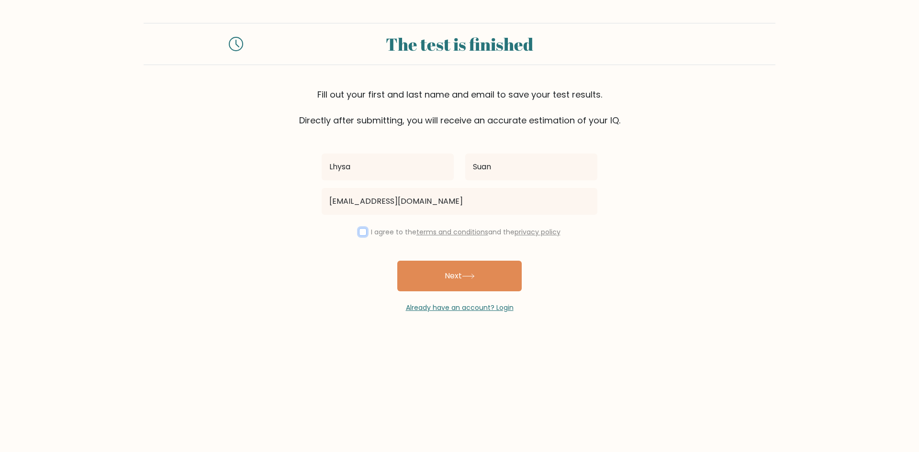
click at [360, 235] on input "checkbox" at bounding box center [363, 232] width 8 height 8
checkbox input "true"
click at [443, 274] on button "Next" at bounding box center [459, 276] width 124 height 31
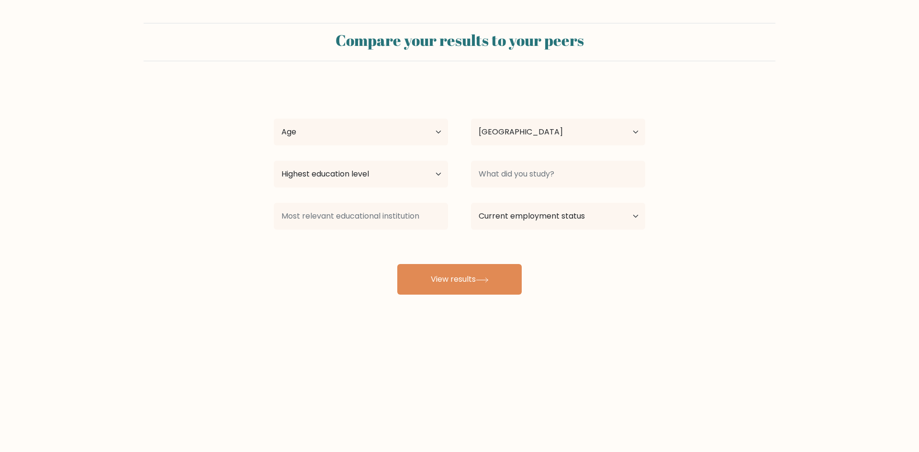
select select "PH"
click at [453, 267] on button "View results" at bounding box center [459, 279] width 124 height 31
click at [471, 281] on button "View results" at bounding box center [459, 279] width 124 height 31
click at [400, 134] on select "Age Under [DEMOGRAPHIC_DATA] [DEMOGRAPHIC_DATA] [DEMOGRAPHIC_DATA] [DEMOGRAPHIC…" at bounding box center [361, 132] width 174 height 27
select select "18_24"
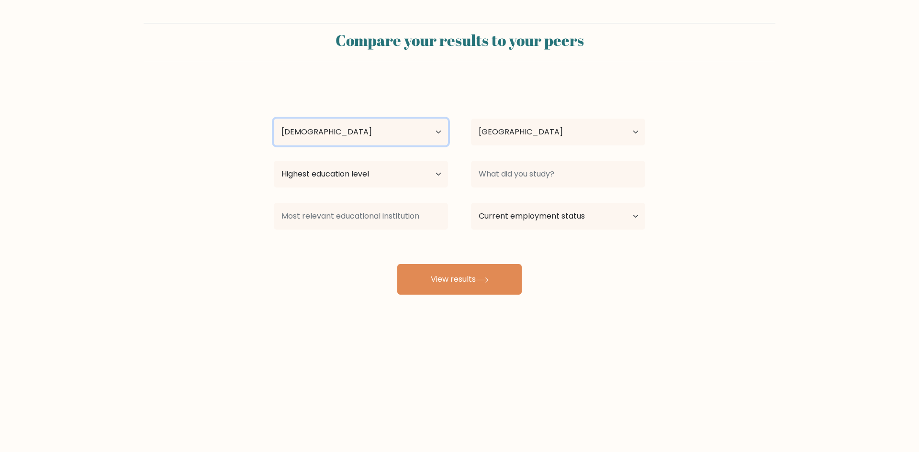
click at [274, 119] on select "Age Under [DEMOGRAPHIC_DATA] [DEMOGRAPHIC_DATA] [DEMOGRAPHIC_DATA] [DEMOGRAPHIC…" at bounding box center [361, 132] width 174 height 27
click at [429, 179] on select "Highest education level No schooling Primary Lower Secondary Upper Secondary Oc…" at bounding box center [361, 174] width 174 height 27
select select "bachelors_degree"
click at [274, 161] on select "Highest education level No schooling Primary Lower Secondary Upper Secondary Oc…" at bounding box center [361, 174] width 174 height 27
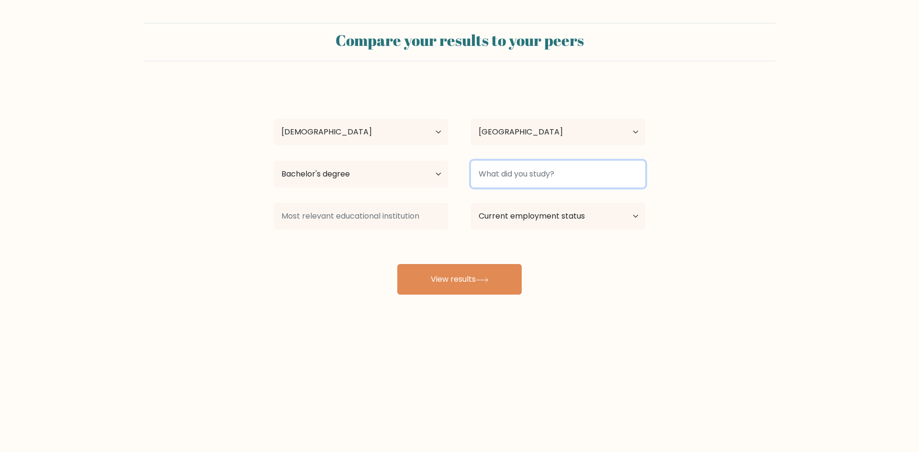
click at [499, 180] on input at bounding box center [558, 174] width 174 height 27
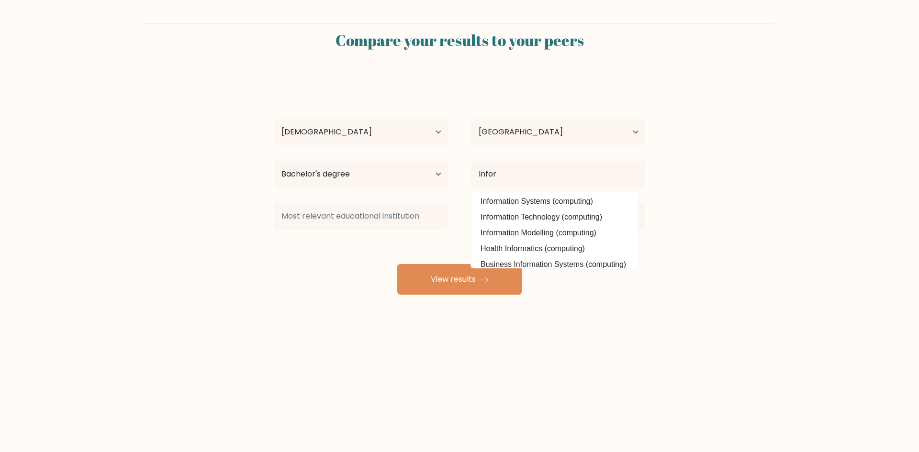
click at [541, 223] on option "Information Technology (computing)" at bounding box center [554, 217] width 163 height 15
type input "Information Technology"
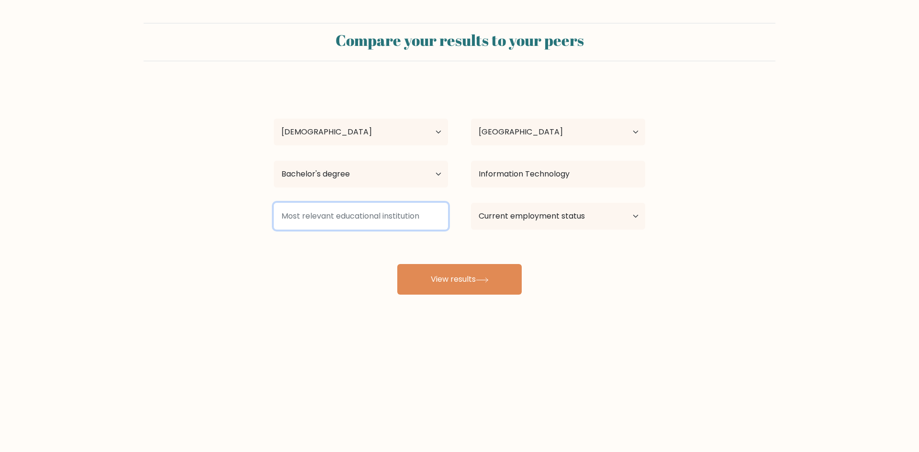
click at [433, 221] on input at bounding box center [361, 216] width 174 height 27
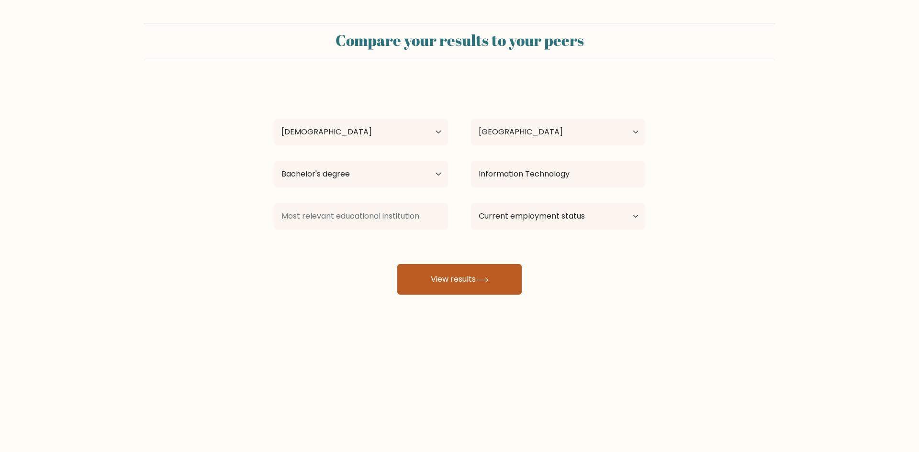
click at [502, 270] on button "View results" at bounding box center [459, 279] width 124 height 31
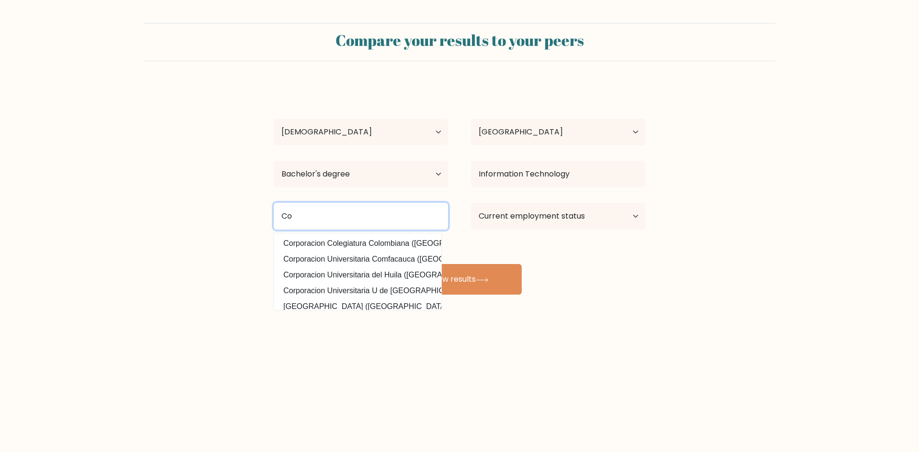
type input "C"
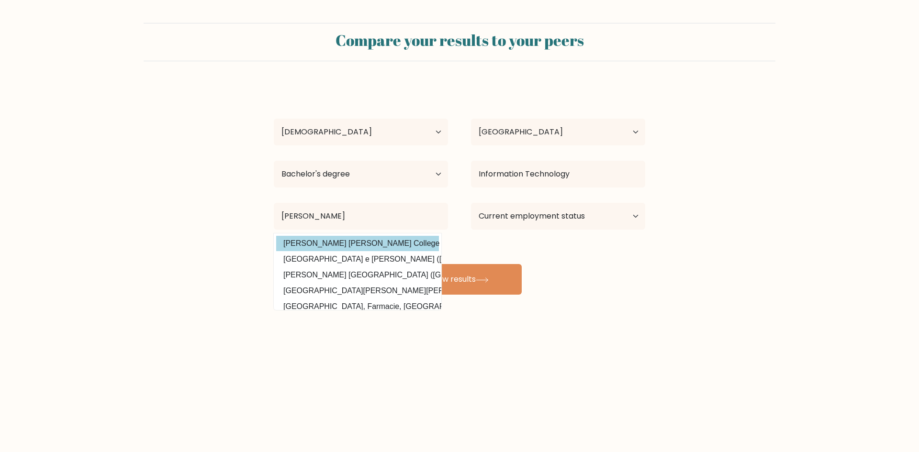
click at [397, 243] on option "[PERSON_NAME] [PERSON_NAME] College ([GEOGRAPHIC_DATA])" at bounding box center [357, 243] width 163 height 15
type input "[PERSON_NAME] [PERSON_NAME] College"
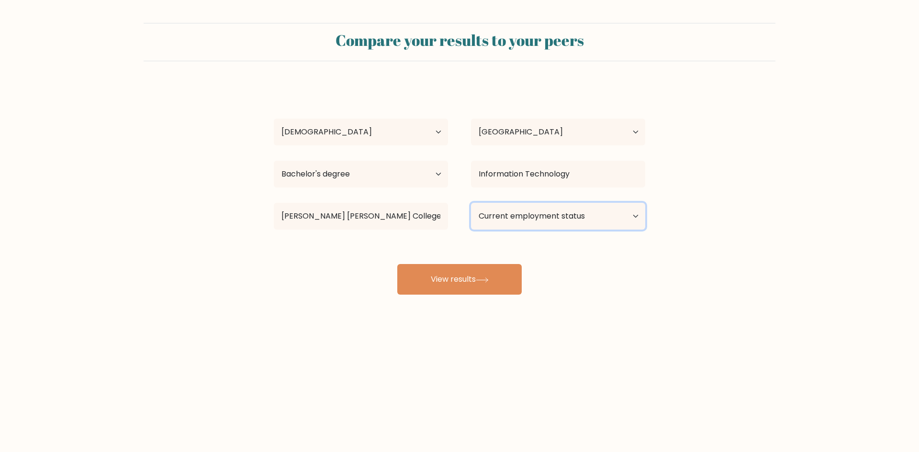
click at [497, 220] on select "Current employment status Employed Student Retired Other / prefer not to answer" at bounding box center [558, 216] width 174 height 27
select select "other"
click at [471, 203] on select "Current employment status Employed Student Retired Other / prefer not to answer" at bounding box center [558, 216] width 174 height 27
click at [487, 278] on icon at bounding box center [482, 280] width 13 height 5
